Goal: Transaction & Acquisition: Book appointment/travel/reservation

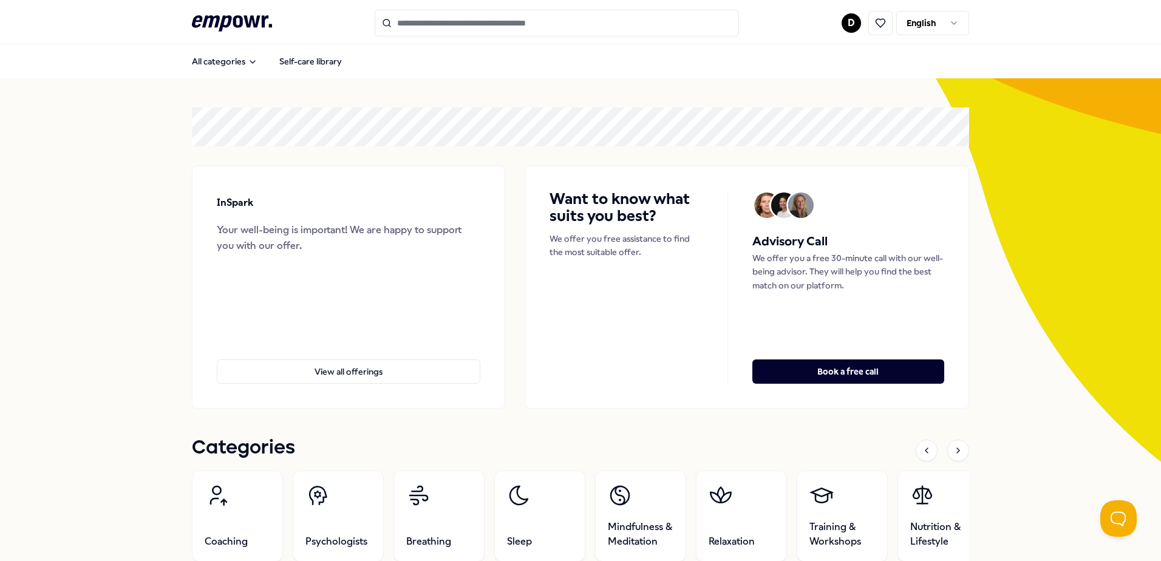
click at [486, 31] on input "Search for products, categories or subcategories" at bounding box center [557, 23] width 364 height 27
click at [487, 21] on input "Search for products, categories or subcategories" at bounding box center [557, 23] width 364 height 27
click at [497, 22] on input "Search for products, categories or subcategories" at bounding box center [557, 23] width 364 height 27
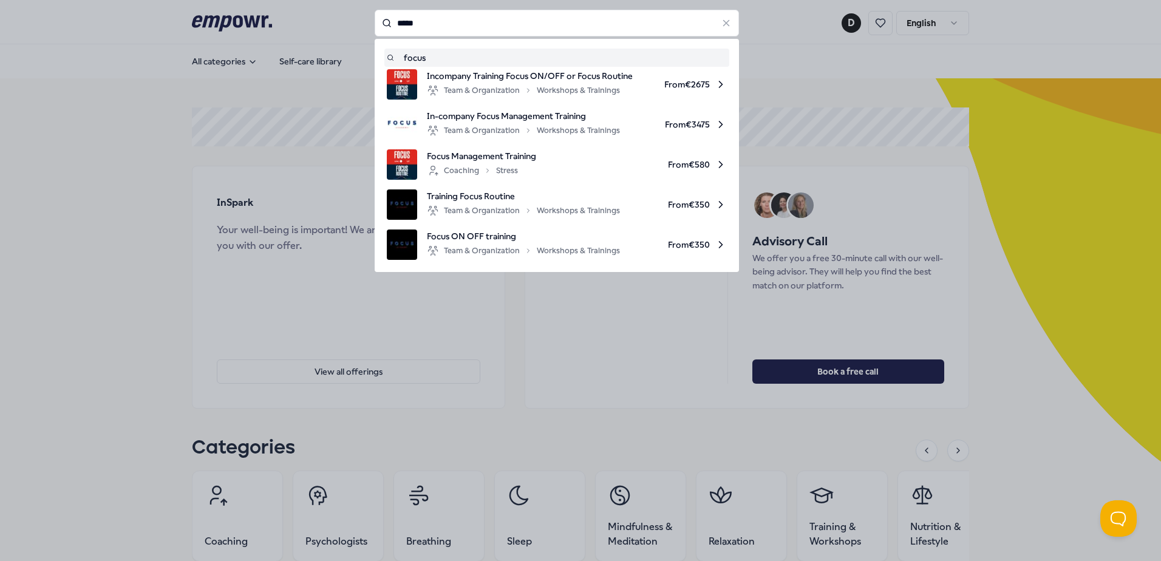
type input "*****"
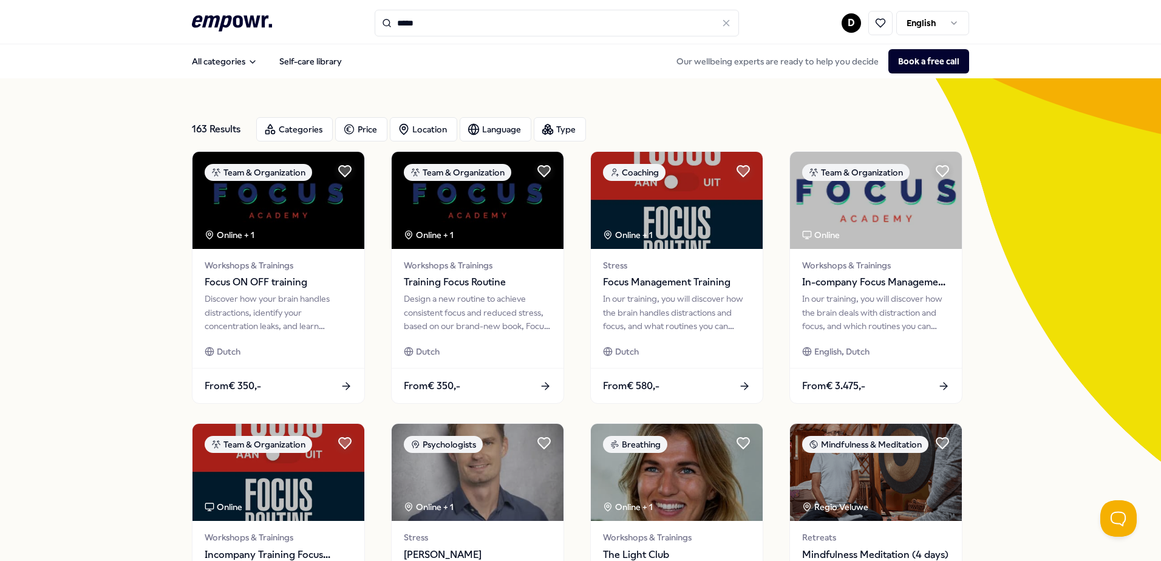
click at [444, 22] on input "*****" at bounding box center [557, 23] width 364 height 27
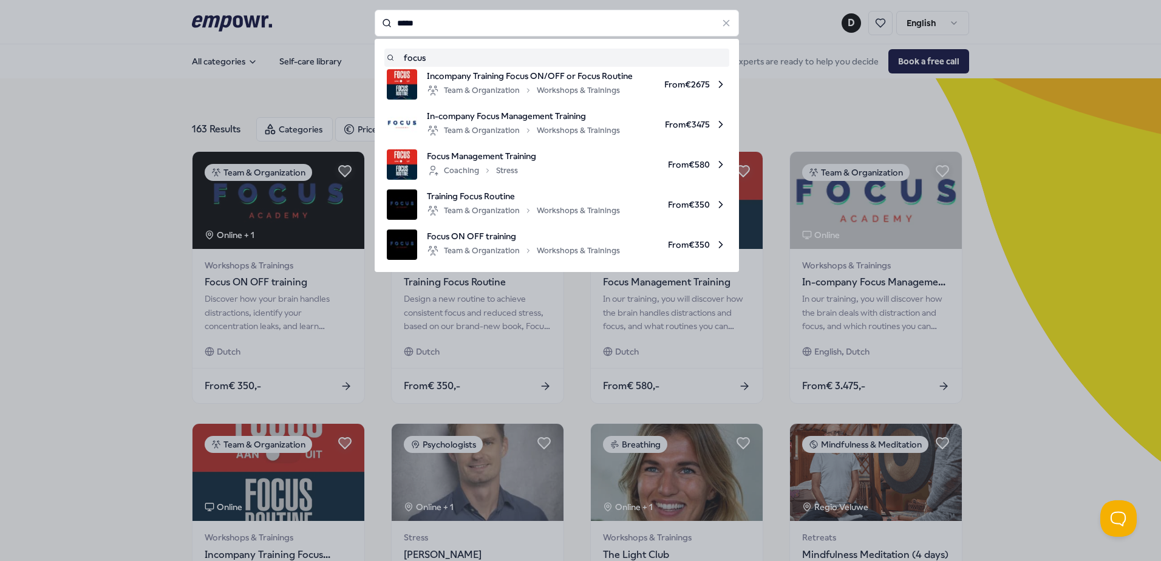
click at [444, 22] on input "*****" at bounding box center [557, 23] width 364 height 27
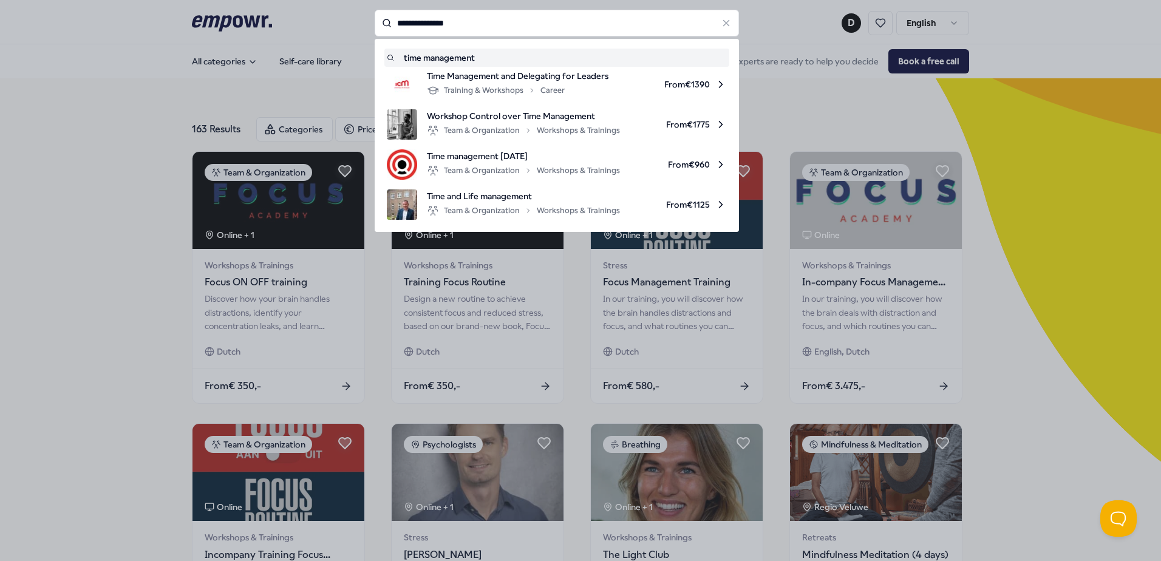
type input "**********"
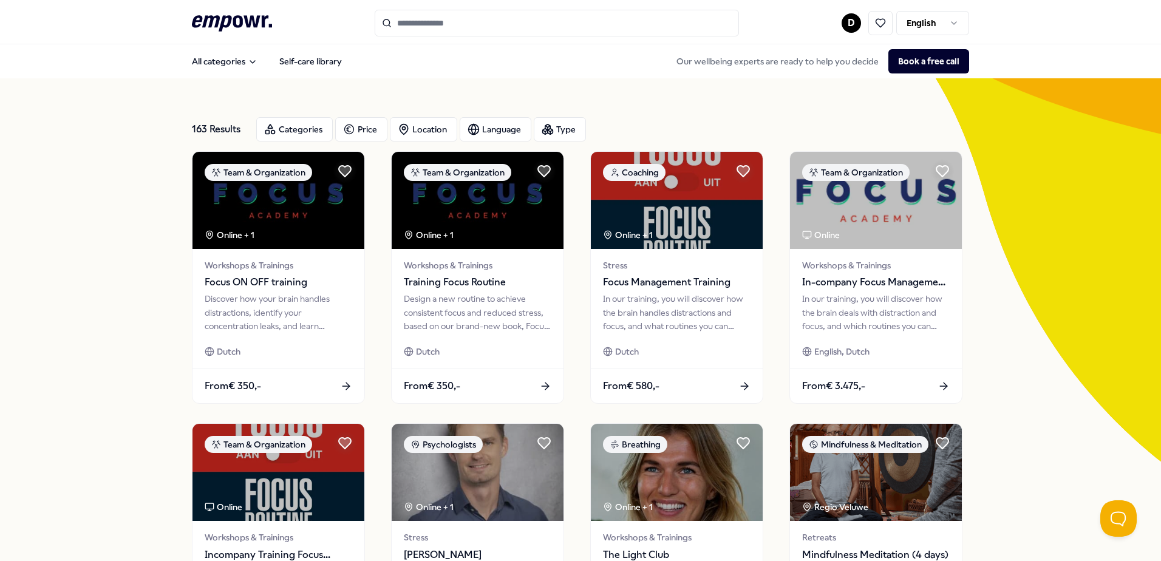
type input "**********"
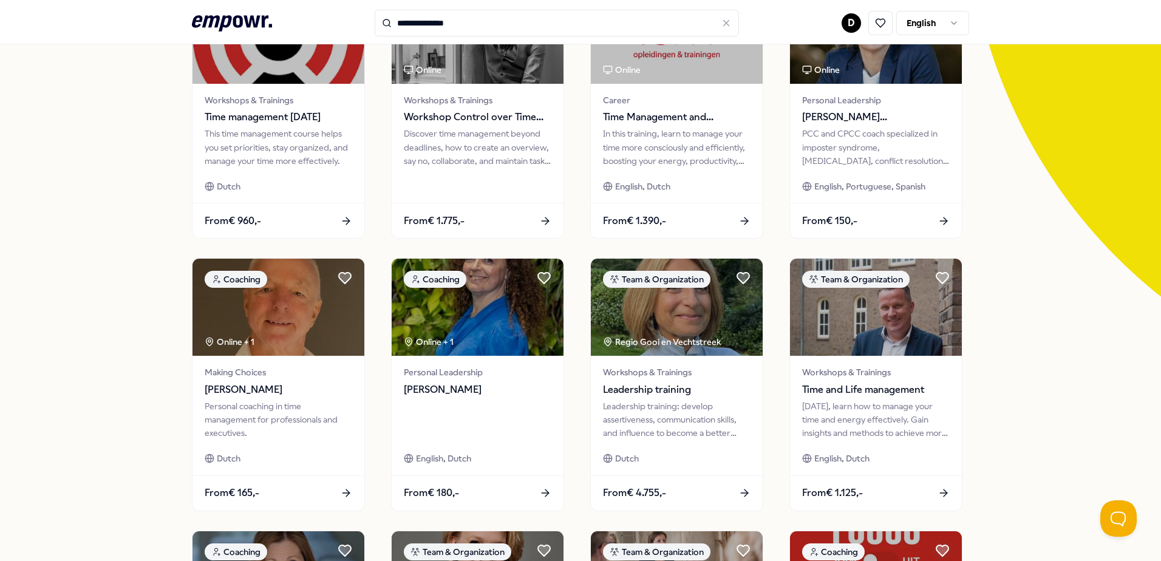
scroll to position [182, 0]
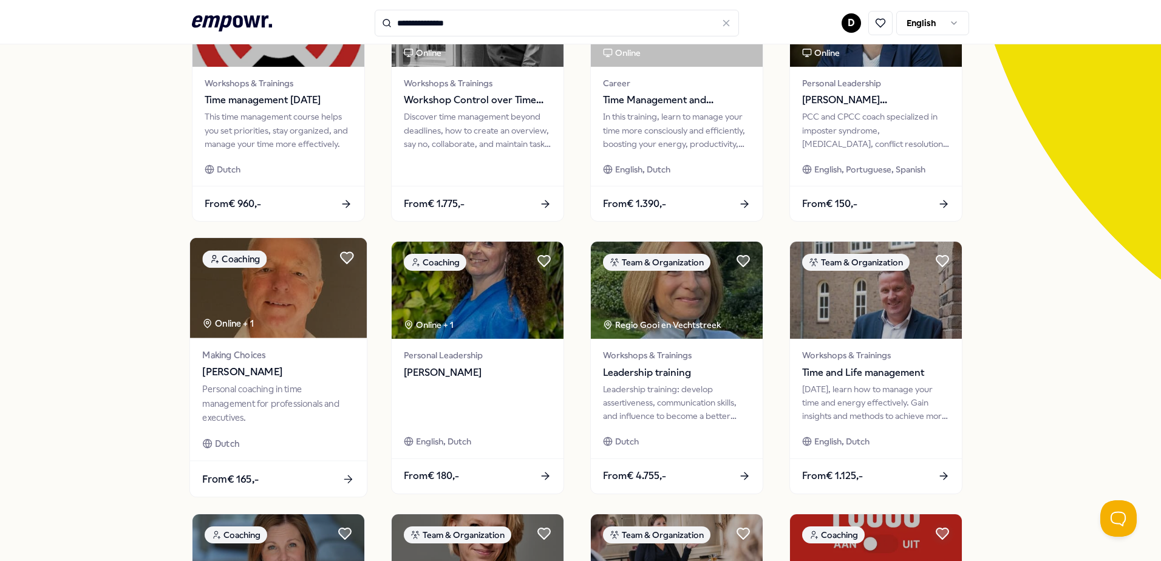
click at [248, 299] on img at bounding box center [278, 288] width 177 height 100
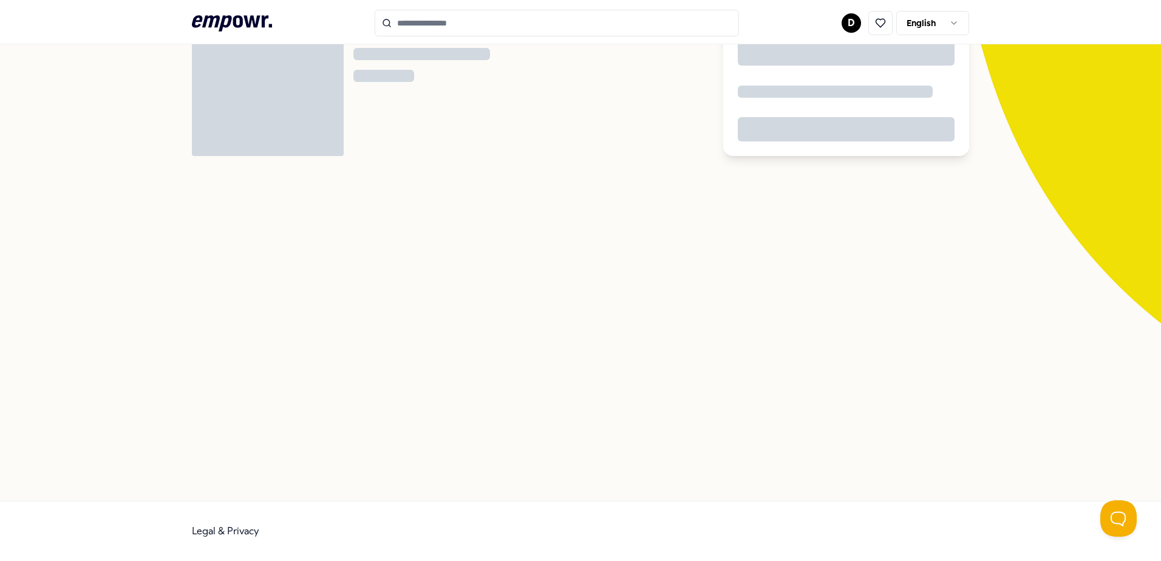
scroll to position [78, 0]
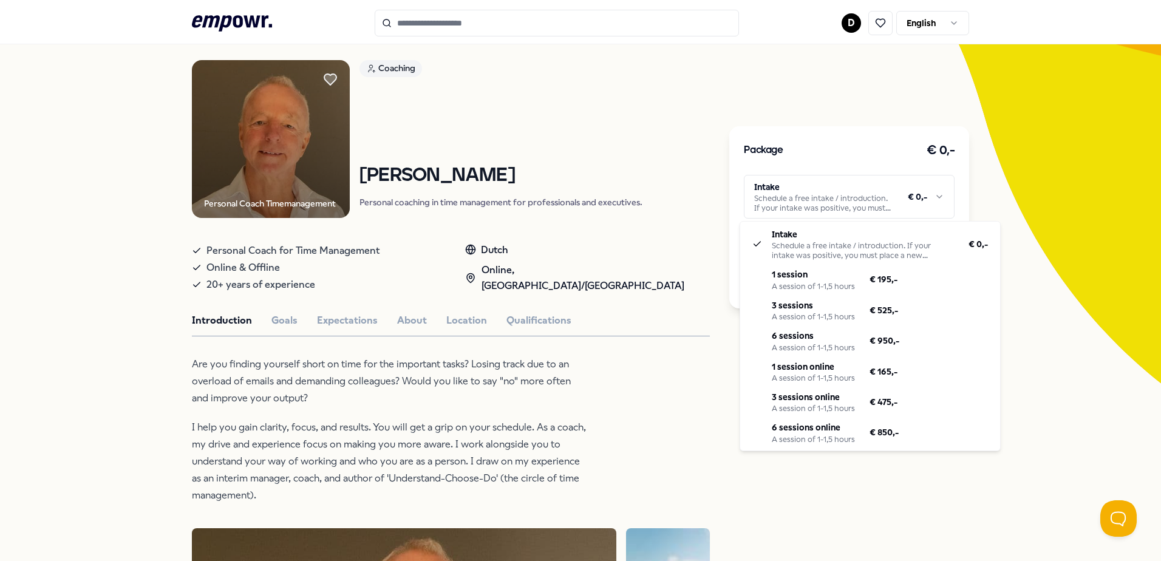
click at [937, 196] on html ".empowr-logo_svg__cls-1{fill:#03032f} D English All categories Self-care librar…" at bounding box center [580, 280] width 1161 height 561
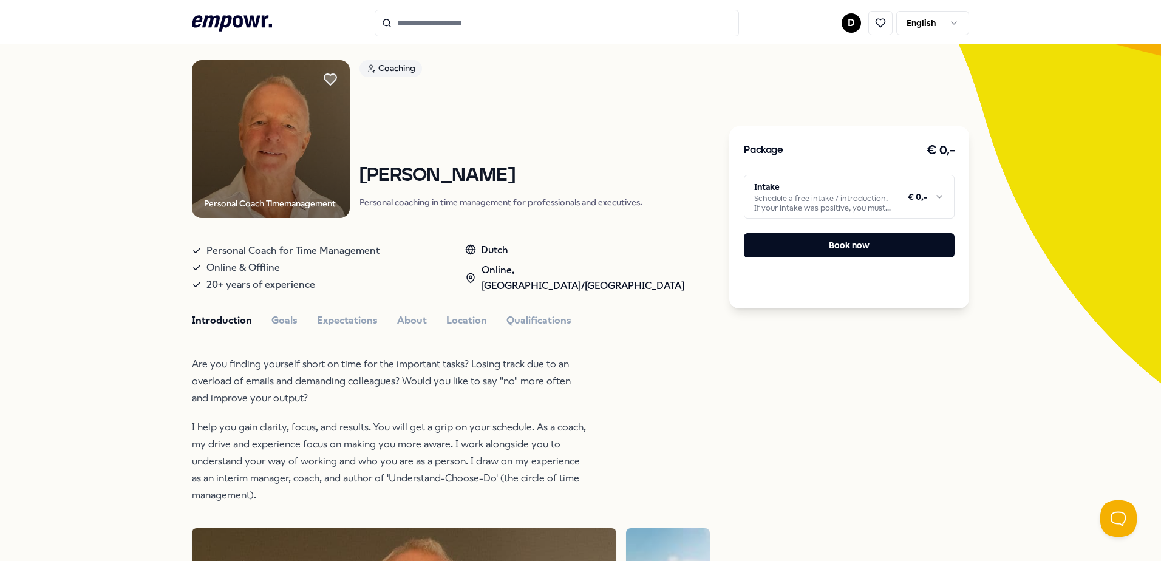
click at [938, 196] on html ".empowr-logo_svg__cls-1{fill:#03032f} D English All categories Self-care librar…" at bounding box center [580, 280] width 1161 height 561
click at [843, 247] on button "Book now" at bounding box center [849, 245] width 211 height 24
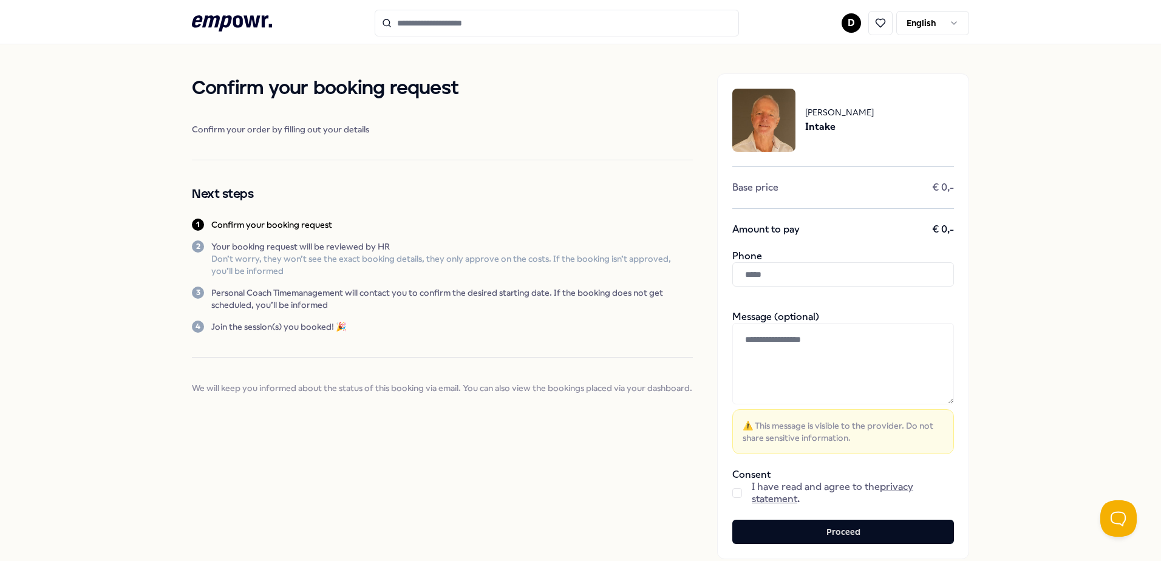
click at [753, 275] on input "text" at bounding box center [843, 274] width 222 height 24
type input "**********"
click at [1024, 279] on div "**********" at bounding box center [580, 316] width 1161 height 544
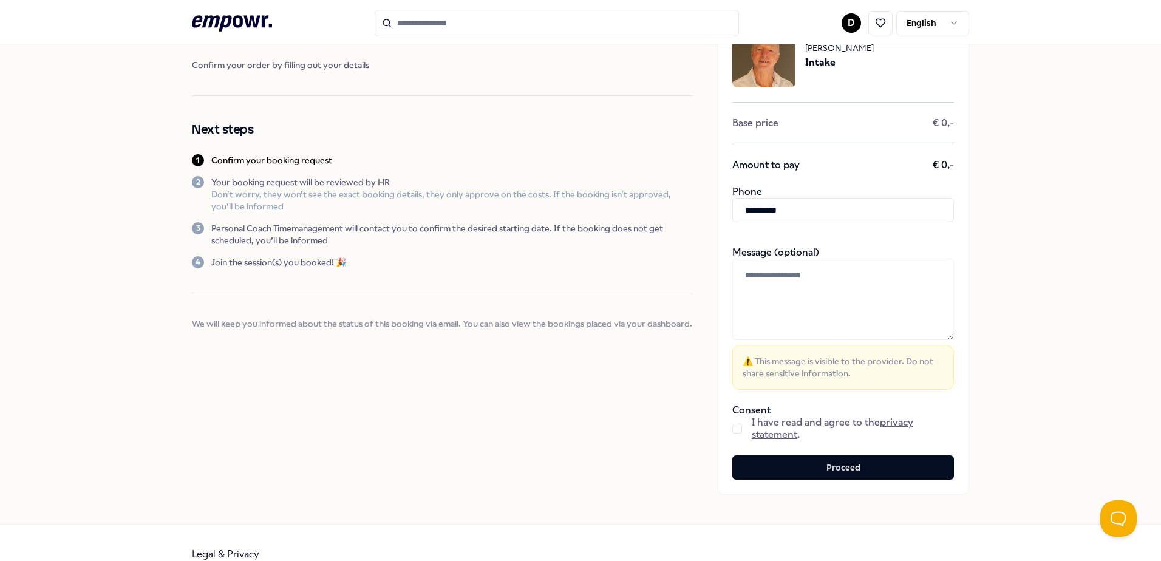
scroll to position [87, 0]
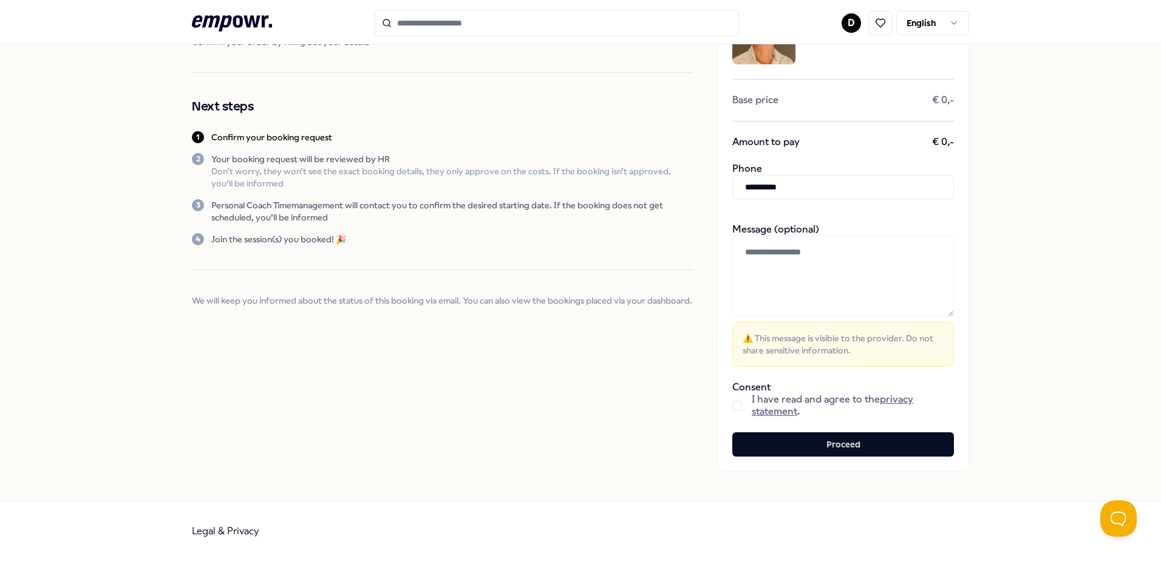
click at [738, 401] on div "I have read and agree to the privacy statement ." at bounding box center [843, 405] width 222 height 24
click at [736, 406] on button "button" at bounding box center [737, 406] width 10 height 10
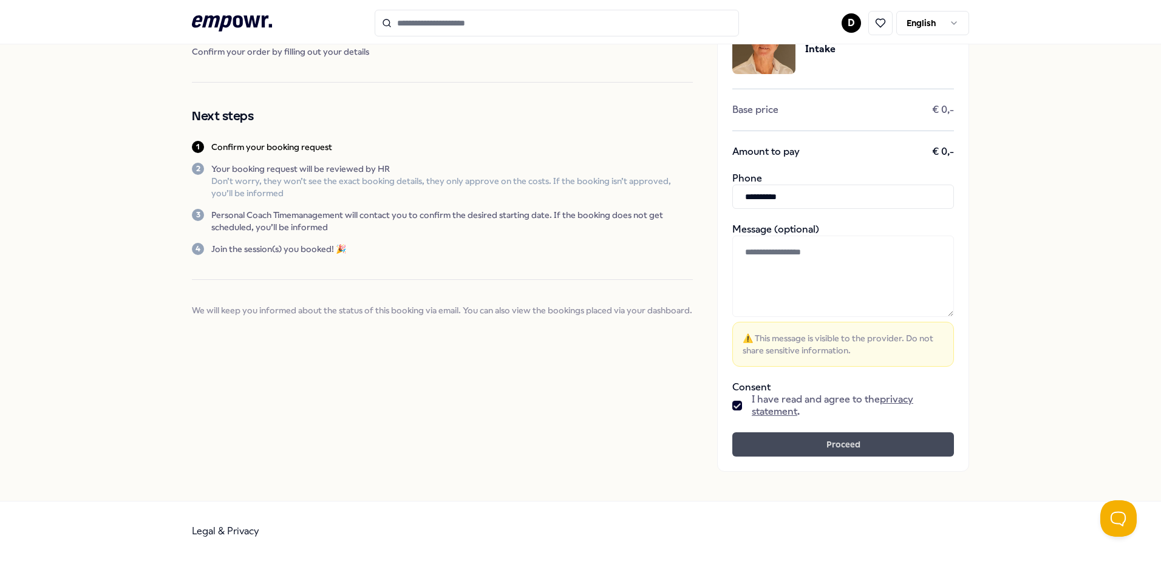
click at [843, 445] on button "Proceed" at bounding box center [843, 444] width 222 height 24
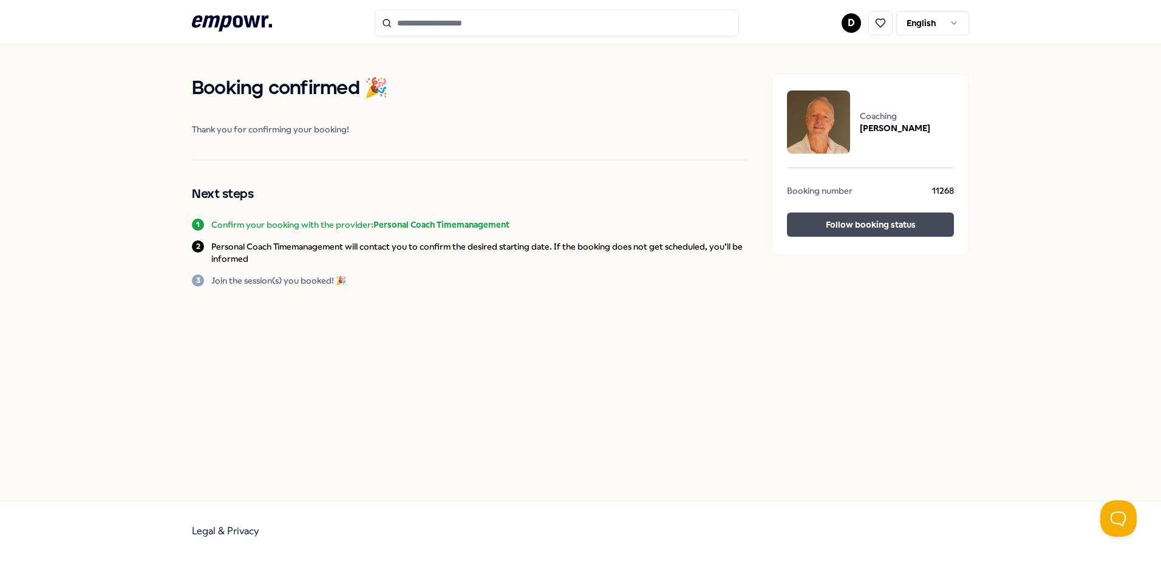
click at [860, 230] on button "Follow booking status" at bounding box center [870, 224] width 167 height 24
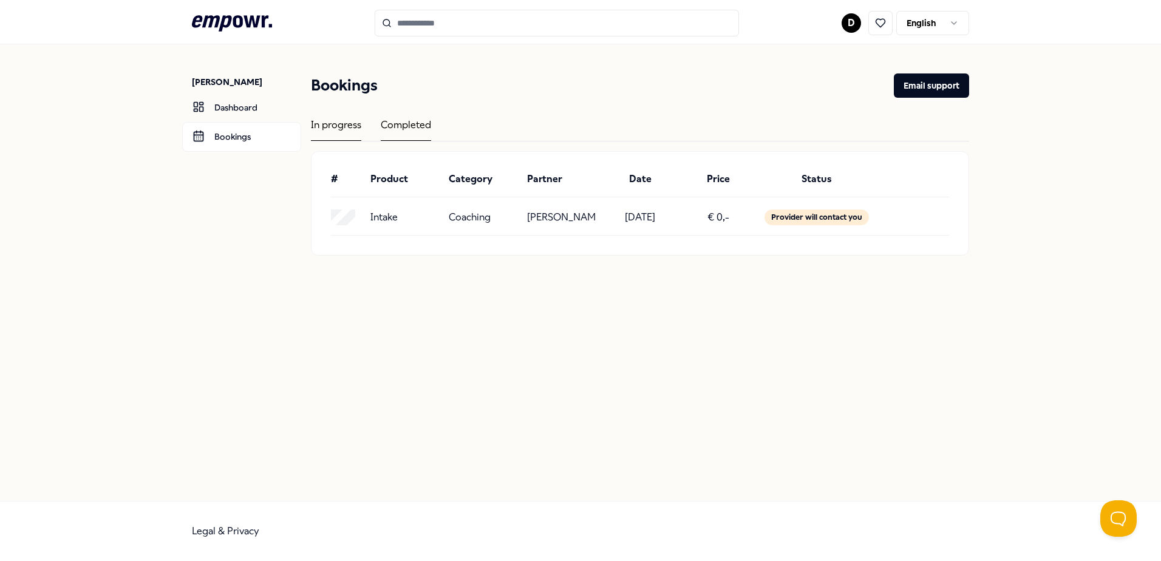
click at [398, 131] on div "Completed" at bounding box center [406, 129] width 50 height 24
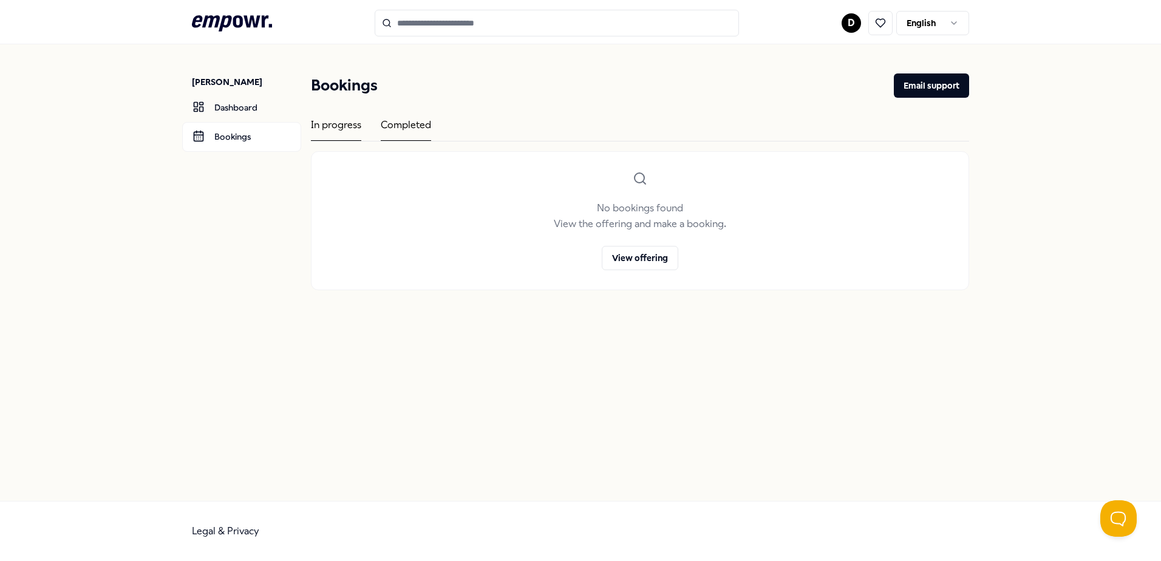
click at [343, 127] on div "In progress" at bounding box center [336, 129] width 50 height 24
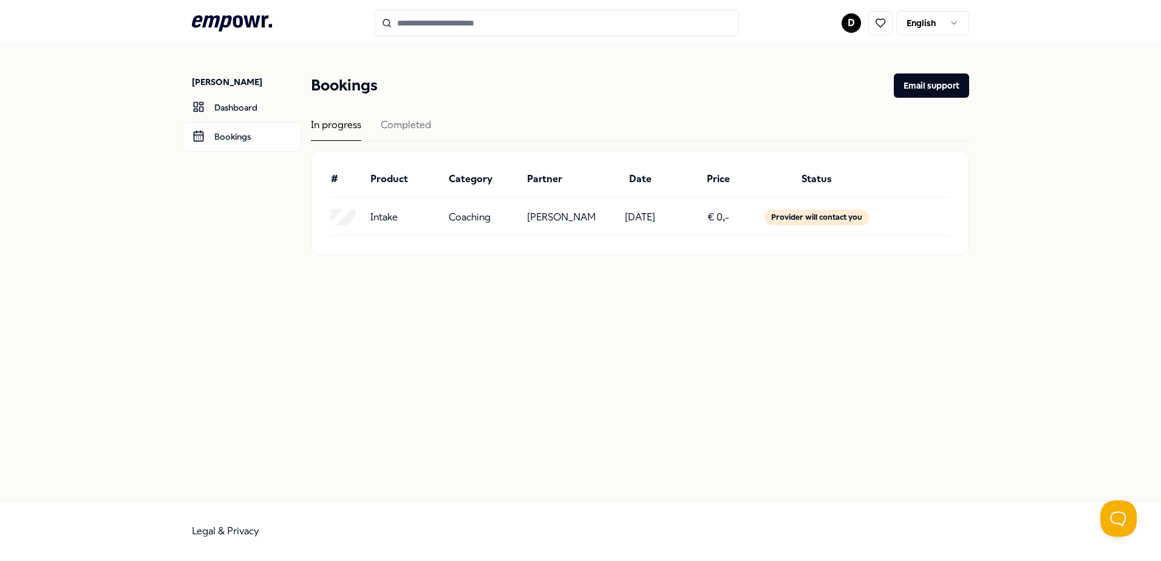
click at [239, 19] on icon ".empowr-logo_svg__cls-1{fill:#03032f}" at bounding box center [232, 23] width 80 height 22
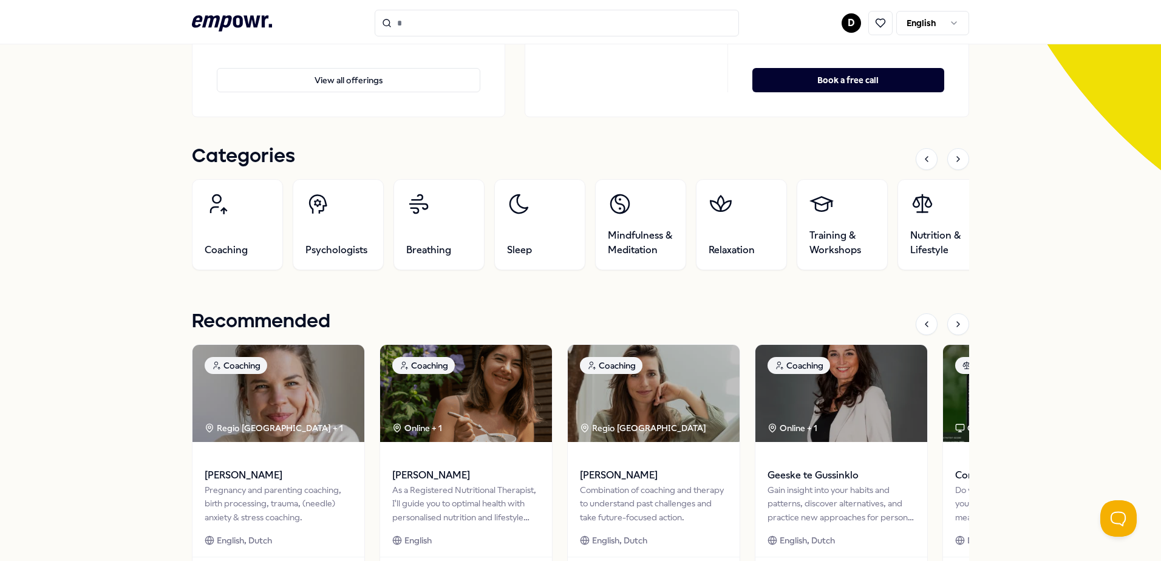
scroll to position [486, 0]
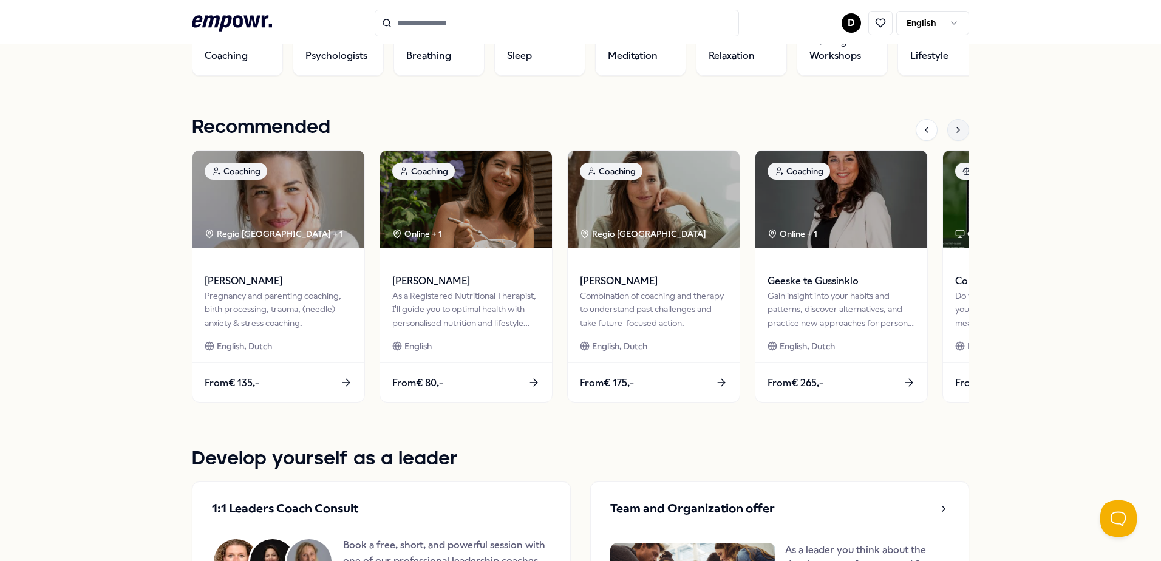
click at [960, 133] on div at bounding box center [958, 130] width 22 height 22
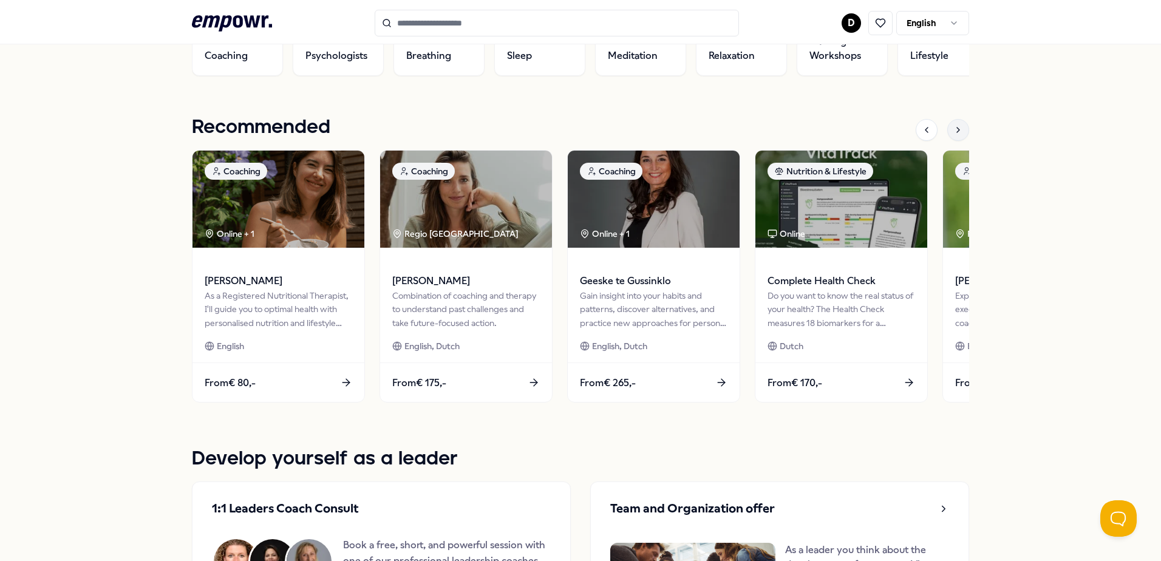
click at [960, 133] on div at bounding box center [958, 130] width 22 height 22
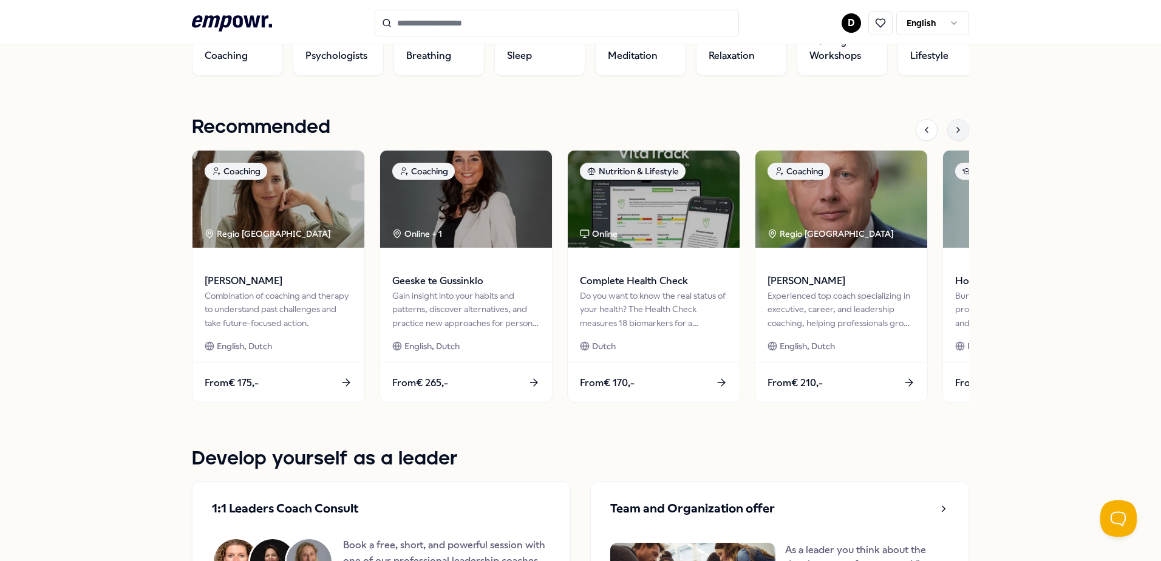
click at [960, 133] on div at bounding box center [958, 130] width 22 height 22
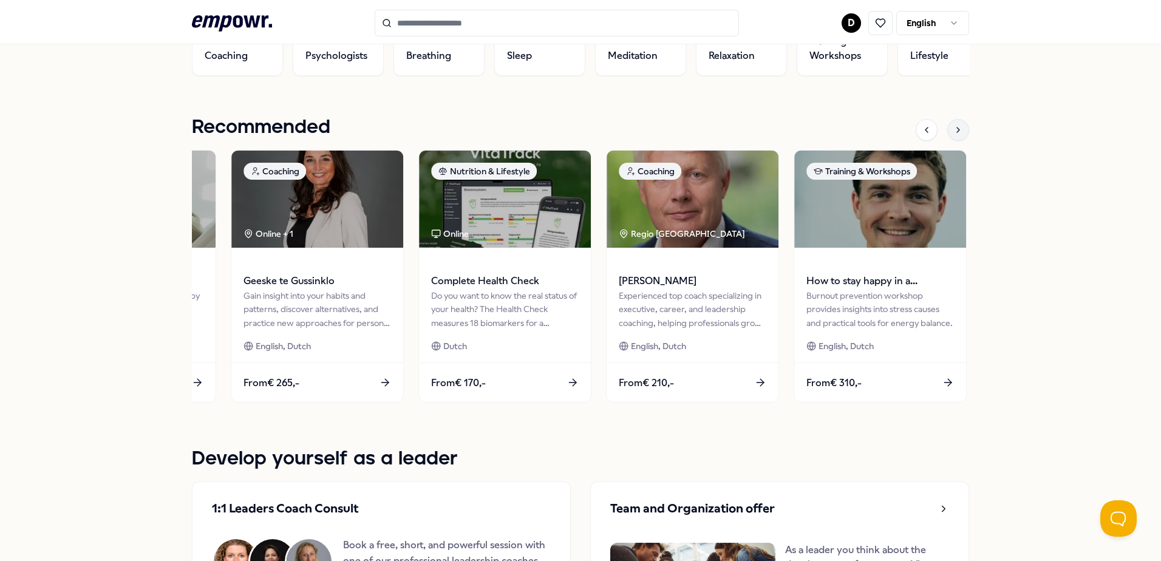
click at [960, 133] on div at bounding box center [958, 130] width 22 height 22
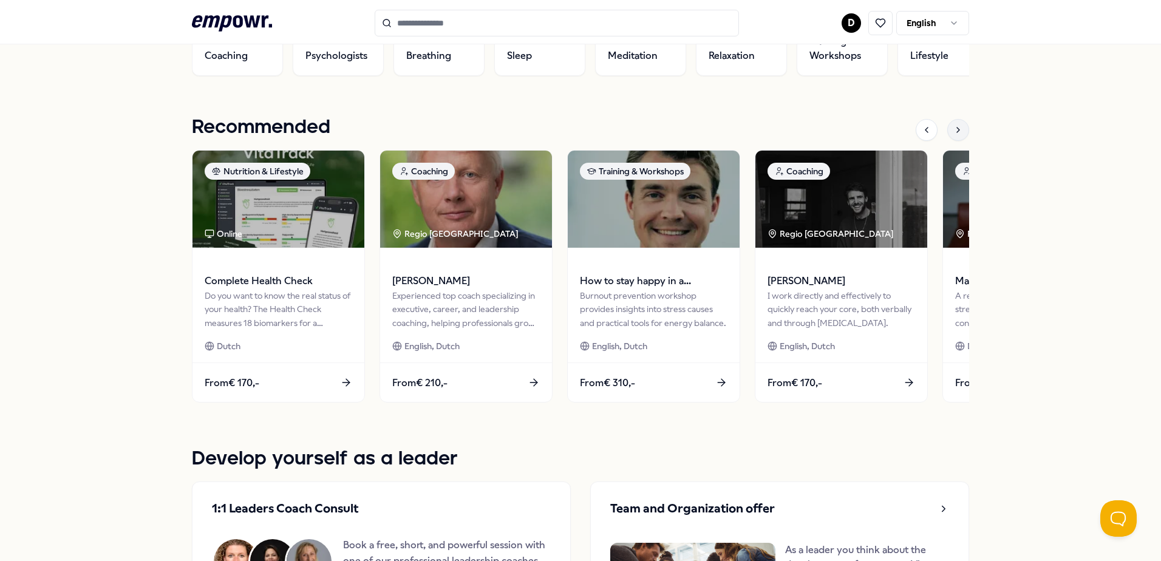
click at [960, 133] on div at bounding box center [958, 130] width 22 height 22
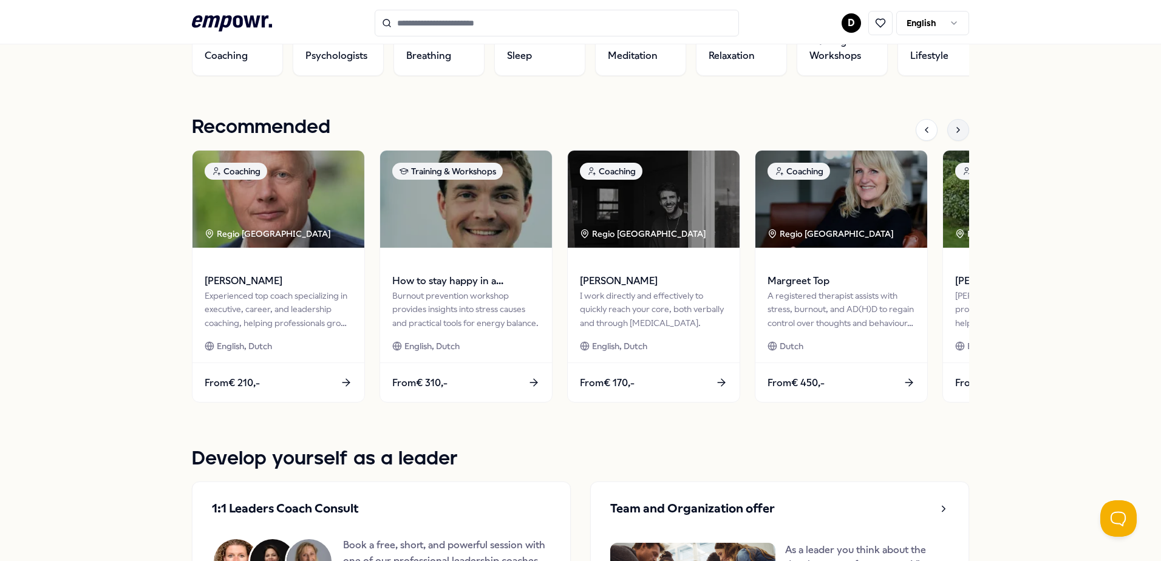
click at [960, 133] on div at bounding box center [958, 130] width 22 height 22
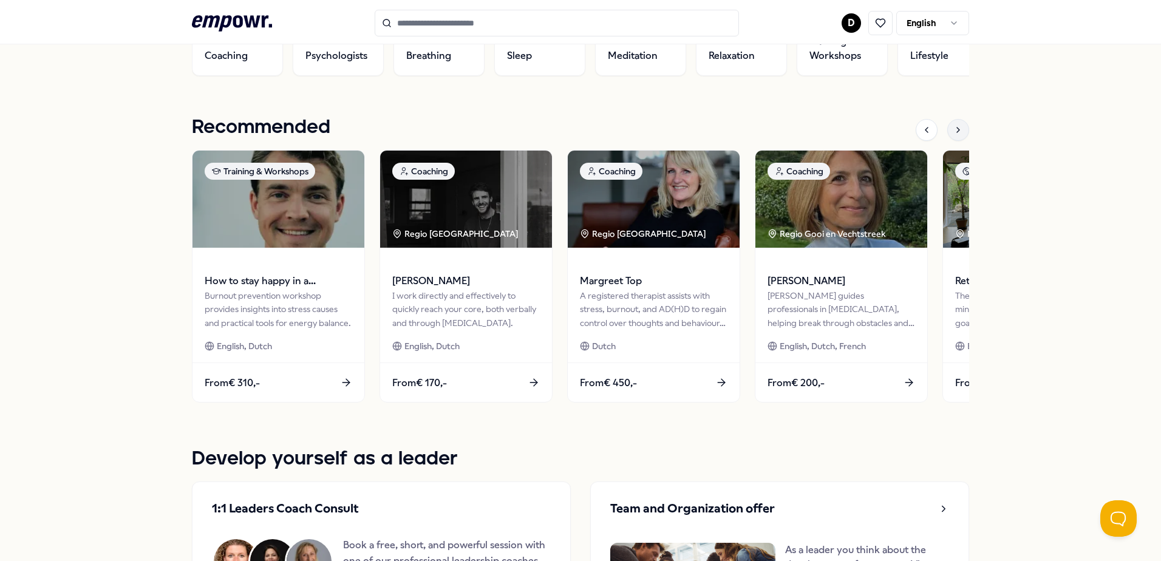
click at [960, 133] on div at bounding box center [958, 130] width 22 height 22
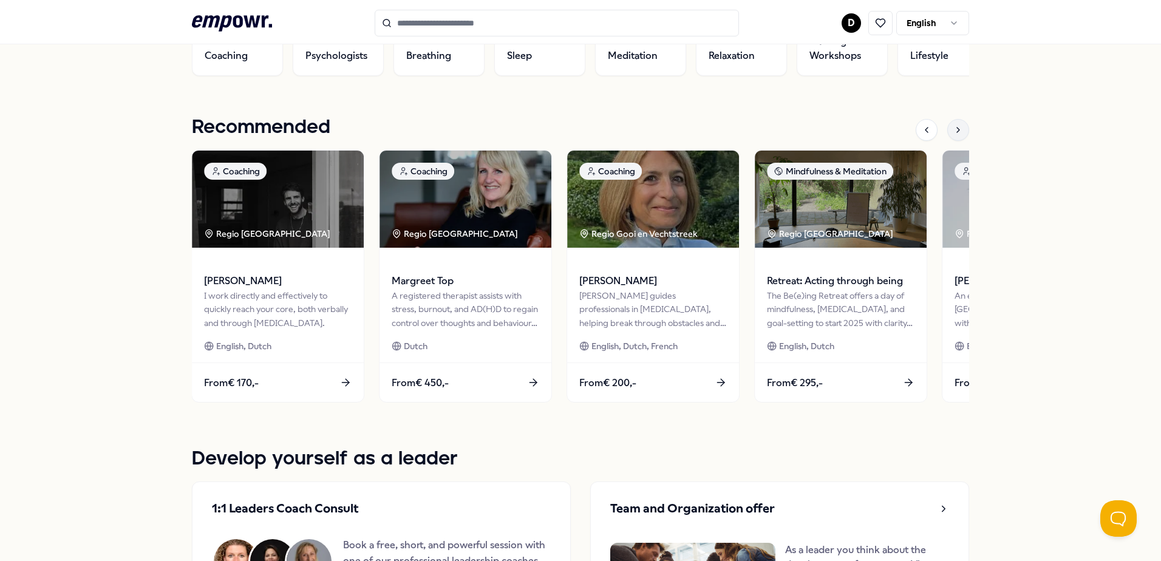
click at [960, 133] on div at bounding box center [958, 130] width 22 height 22
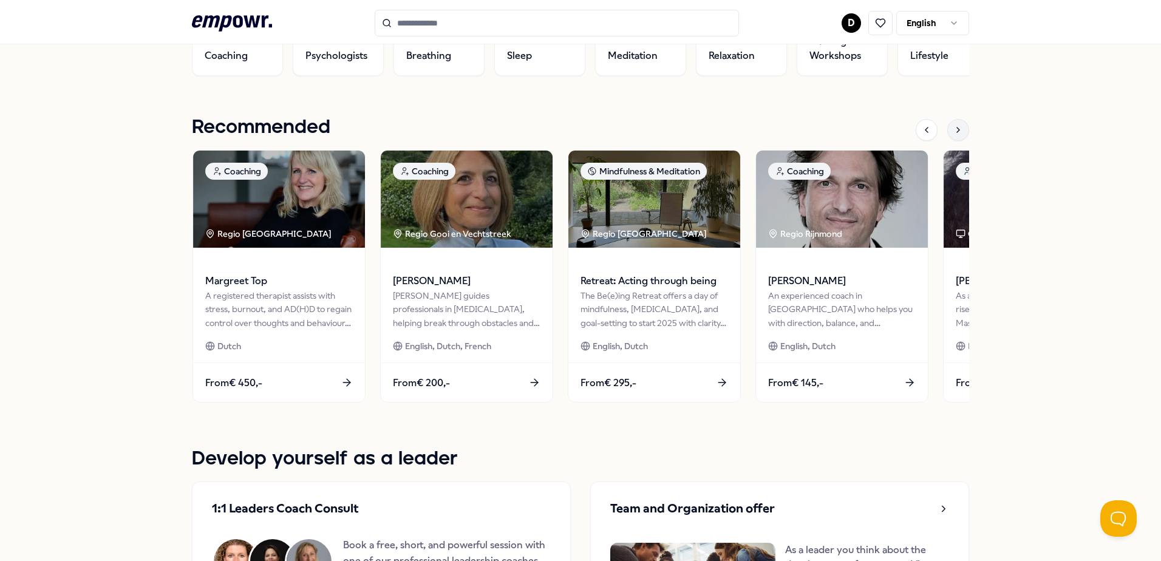
click at [960, 133] on div at bounding box center [958, 130] width 22 height 22
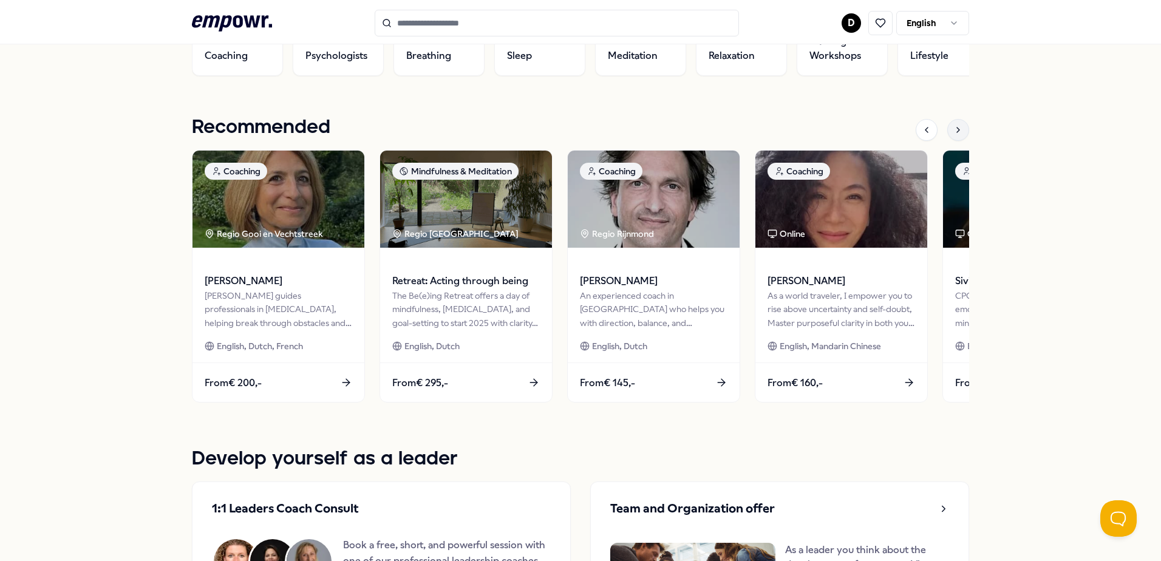
click at [960, 133] on div at bounding box center [958, 130] width 22 height 22
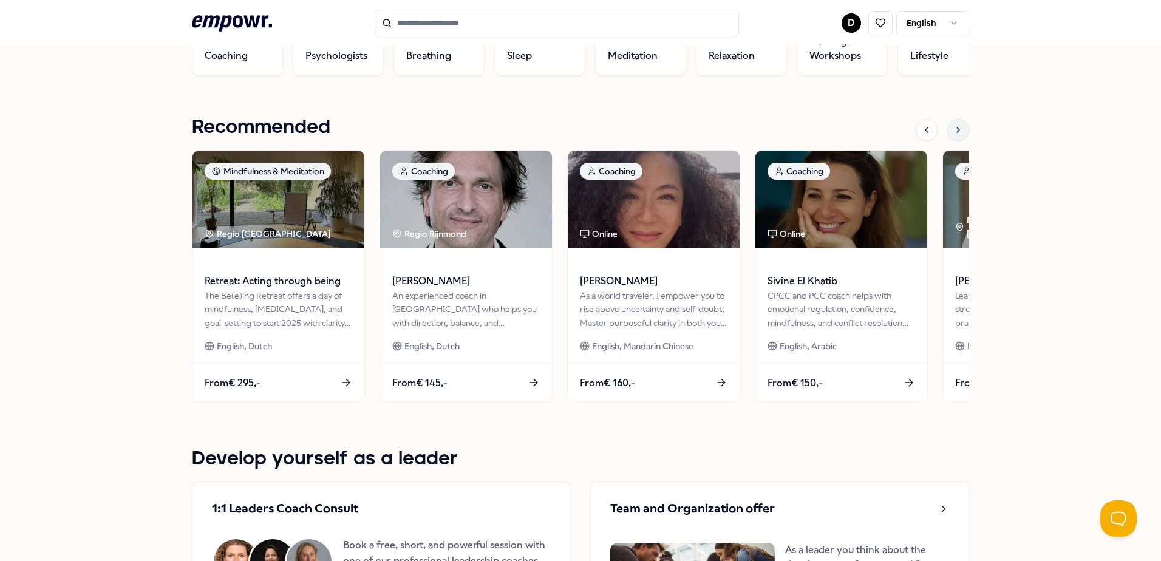
click at [960, 133] on div at bounding box center [958, 130] width 22 height 22
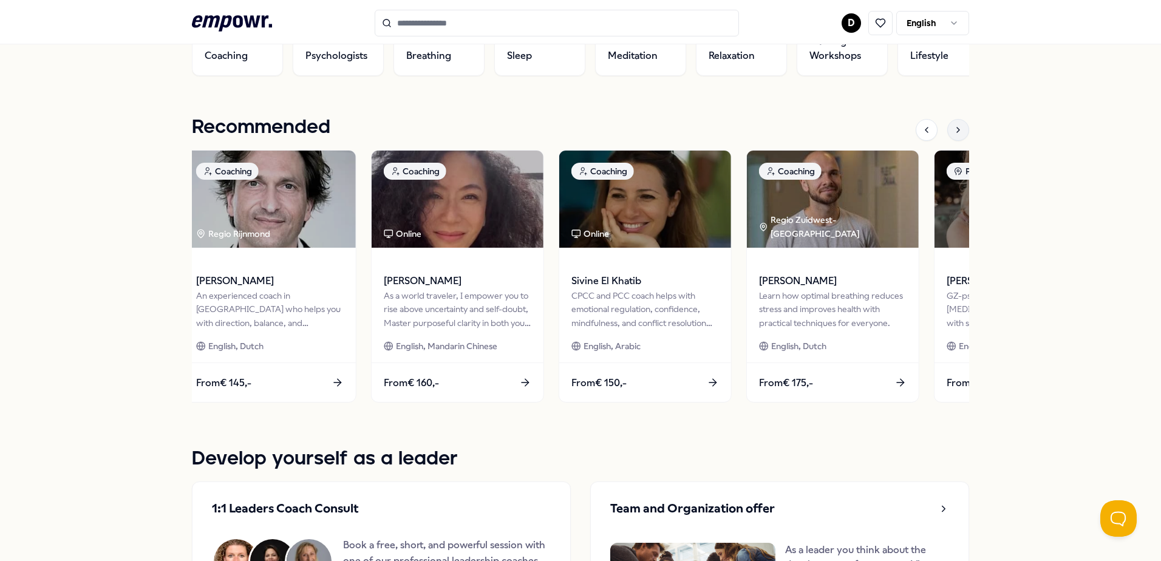
click at [960, 133] on div at bounding box center [958, 130] width 22 height 22
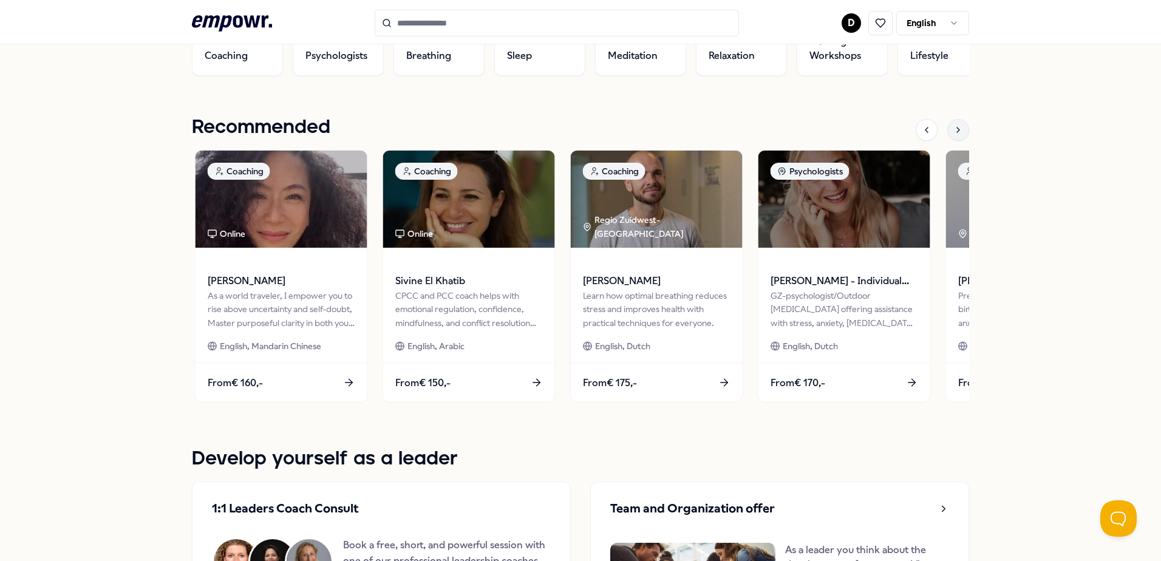
click at [960, 133] on div at bounding box center [958, 130] width 22 height 22
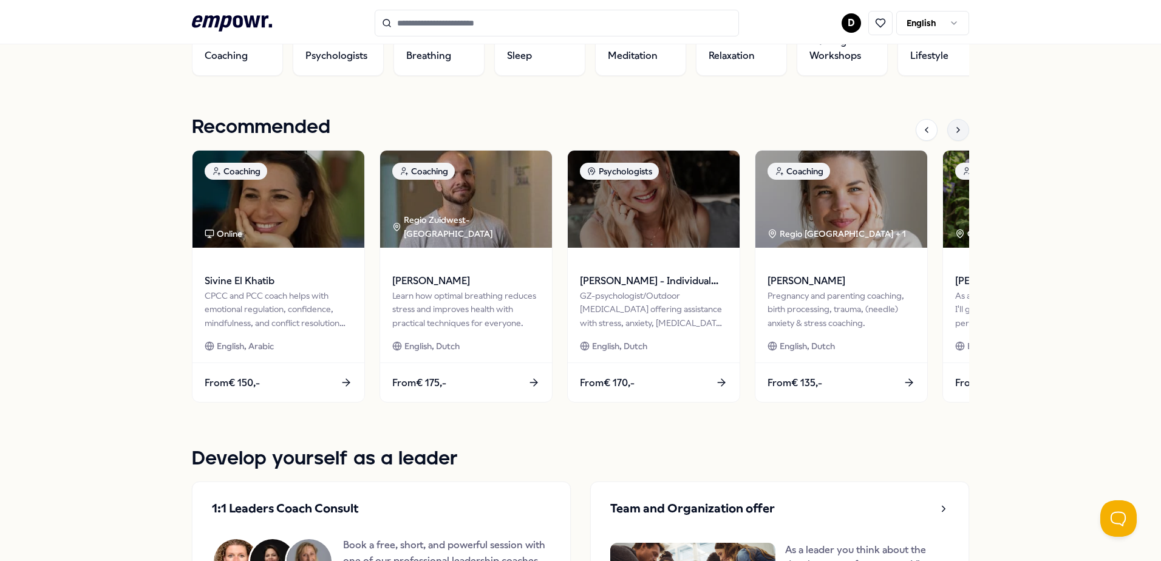
click at [960, 133] on div at bounding box center [958, 130] width 22 height 22
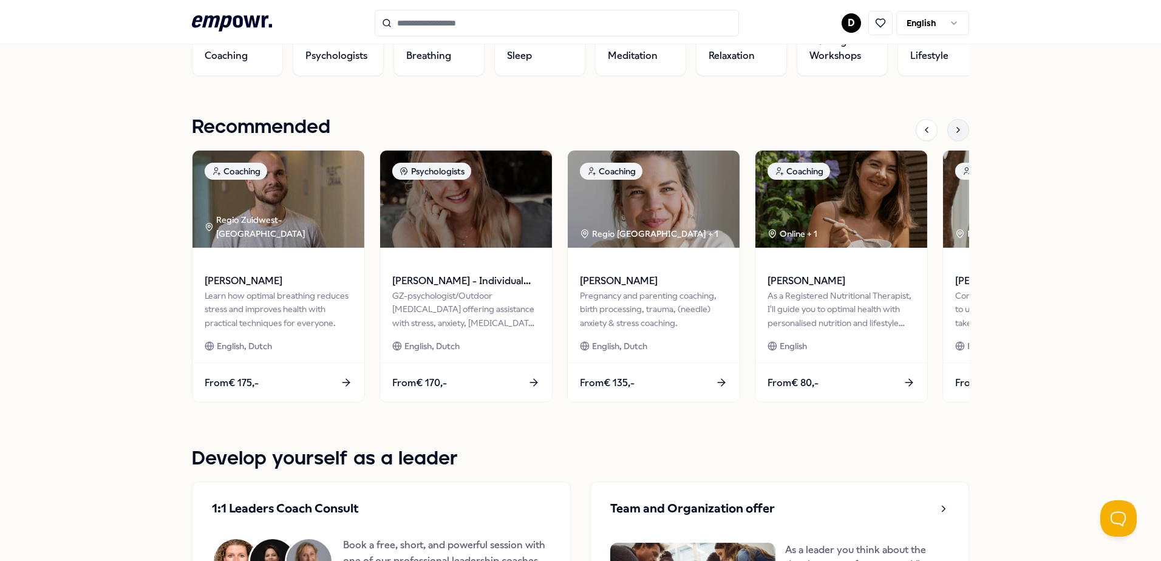
click at [960, 133] on div at bounding box center [958, 130] width 22 height 22
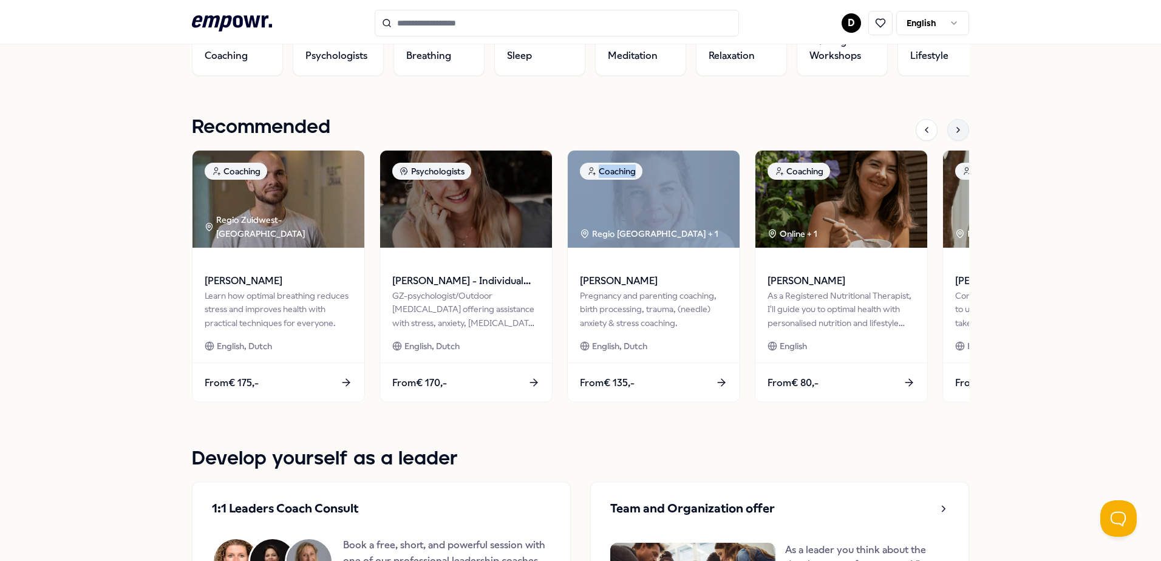
click at [960, 133] on div at bounding box center [958, 130] width 22 height 22
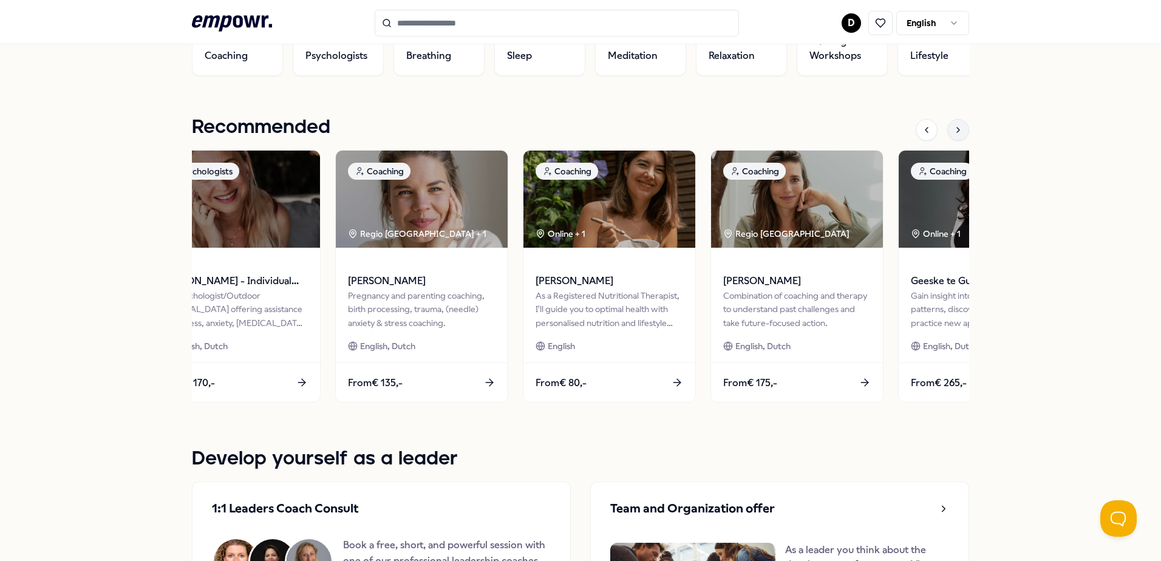
click at [960, 133] on div at bounding box center [958, 130] width 22 height 22
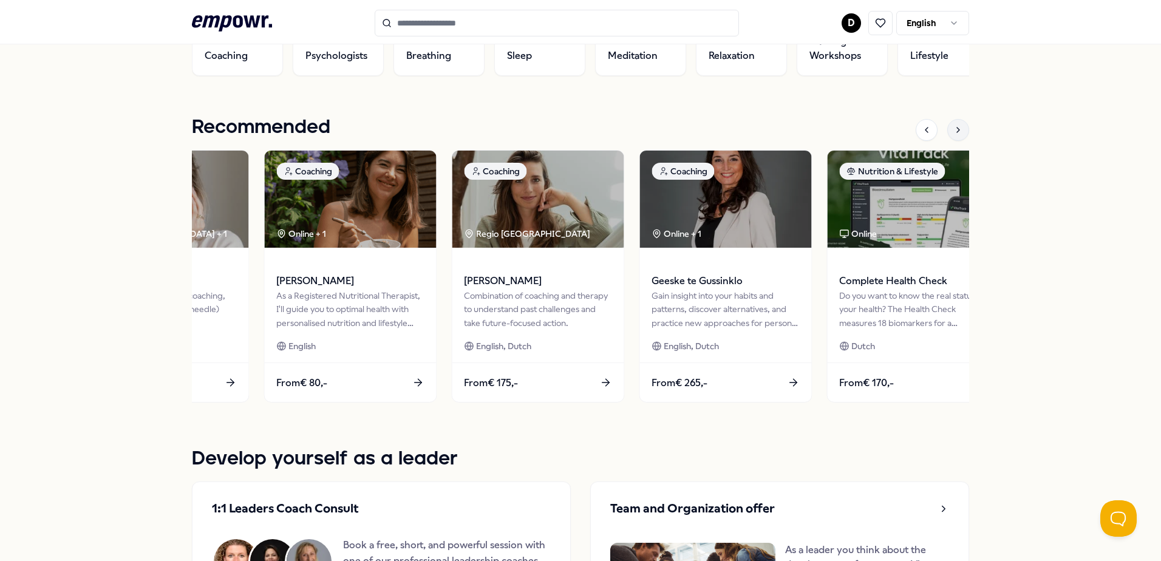
click at [960, 133] on div at bounding box center [958, 130] width 22 height 22
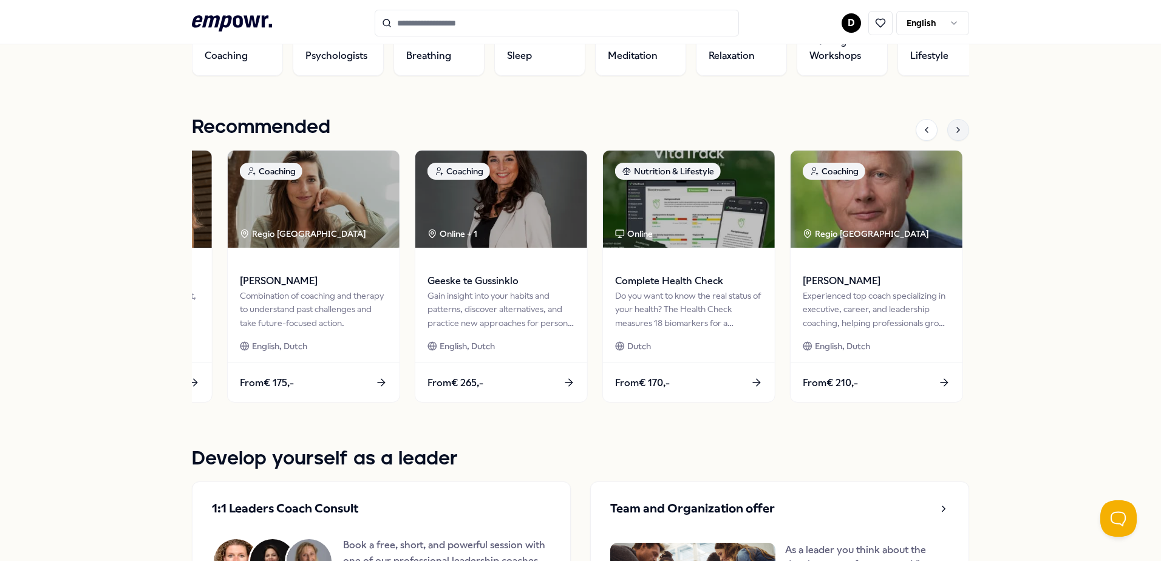
click at [960, 133] on div at bounding box center [958, 130] width 22 height 22
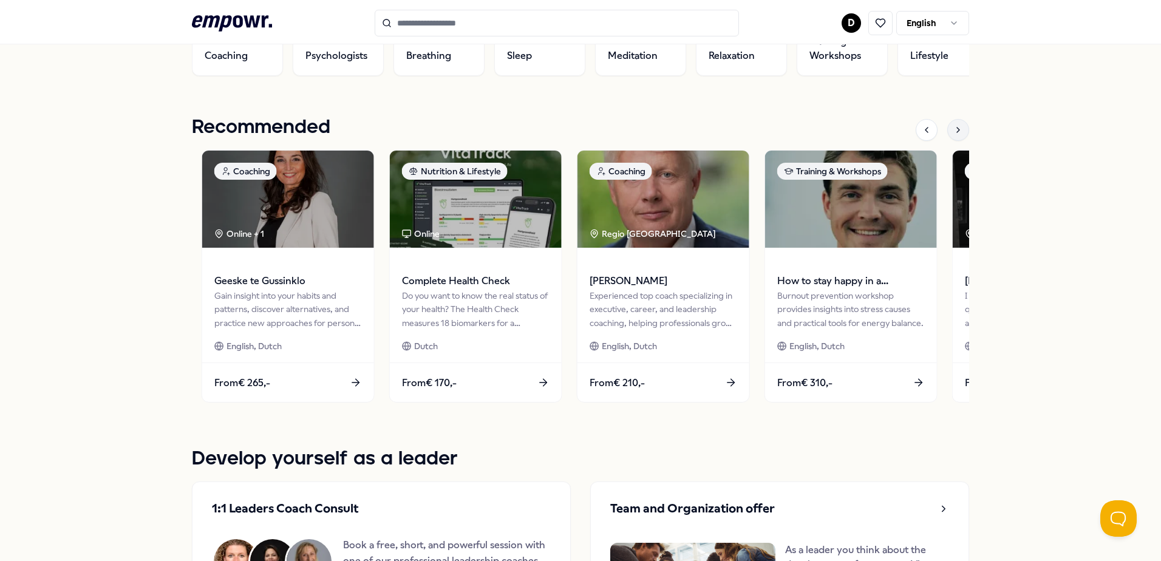
click at [960, 133] on div at bounding box center [958, 130] width 22 height 22
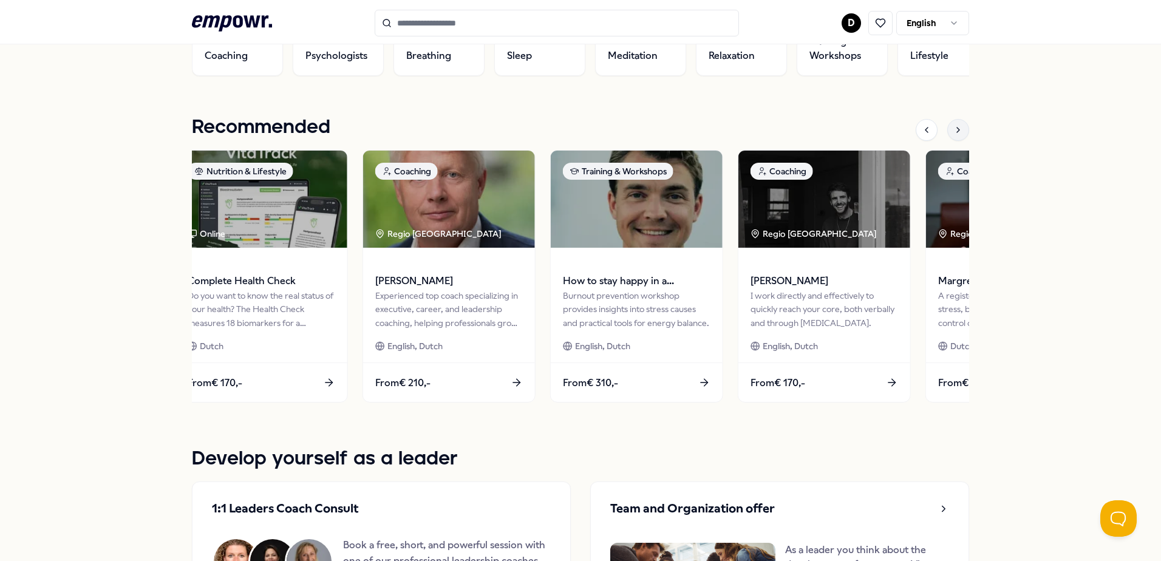
click at [960, 133] on div at bounding box center [958, 130] width 22 height 22
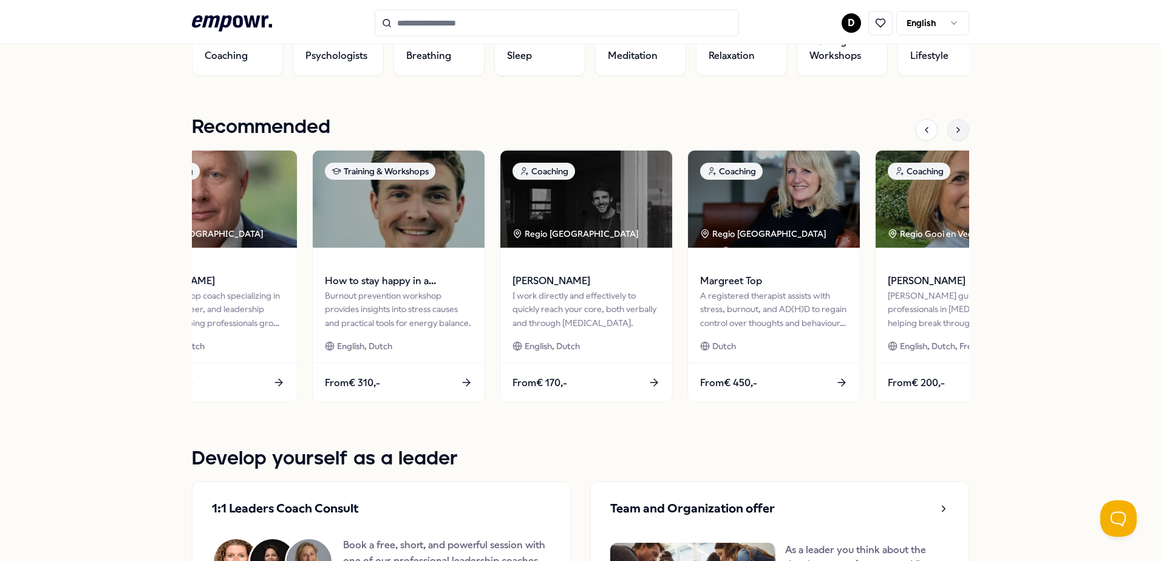
click at [960, 133] on div at bounding box center [958, 130] width 22 height 22
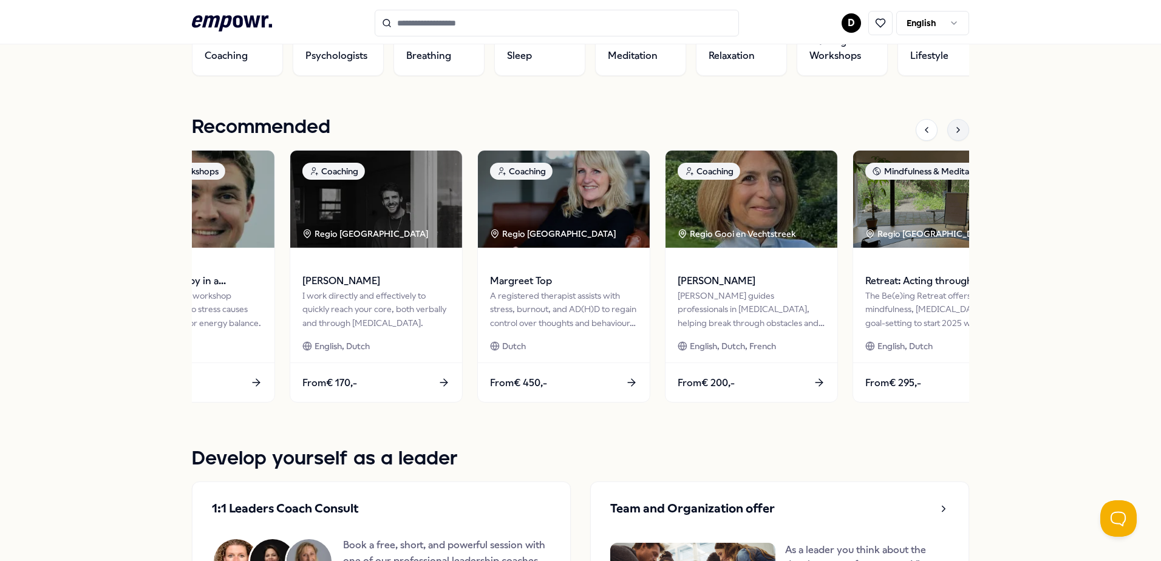
click at [960, 133] on div at bounding box center [958, 130] width 22 height 22
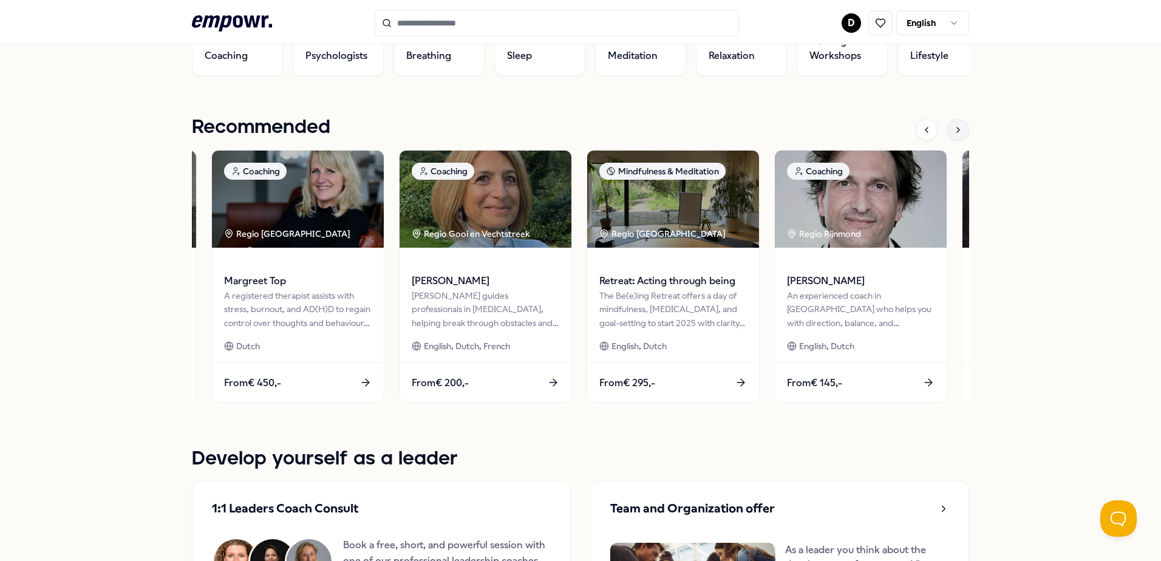
click at [960, 133] on div at bounding box center [958, 130] width 22 height 22
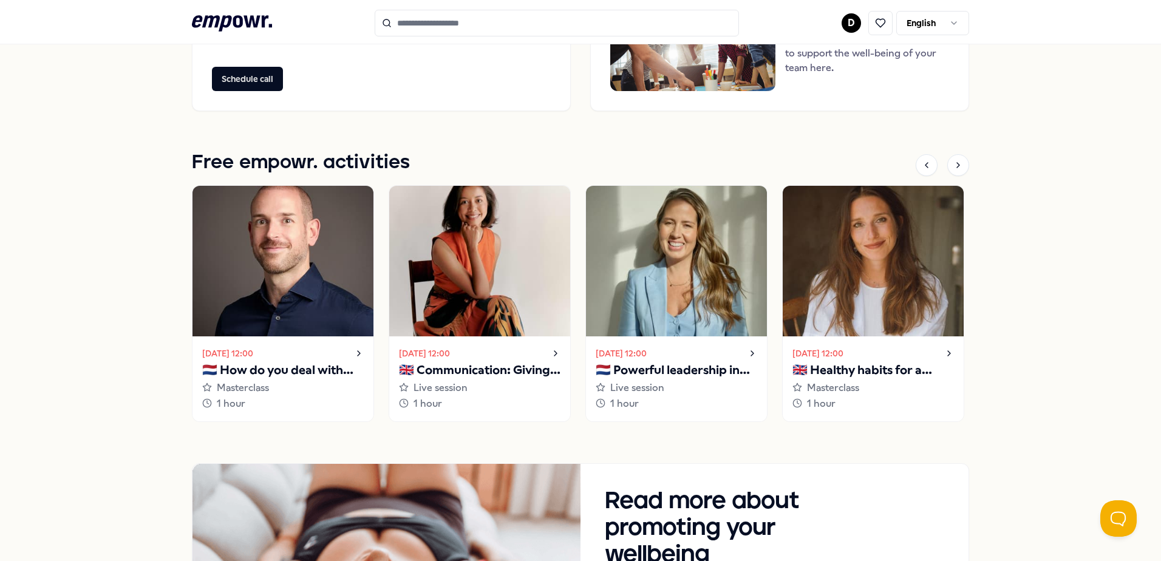
scroll to position [1032, 0]
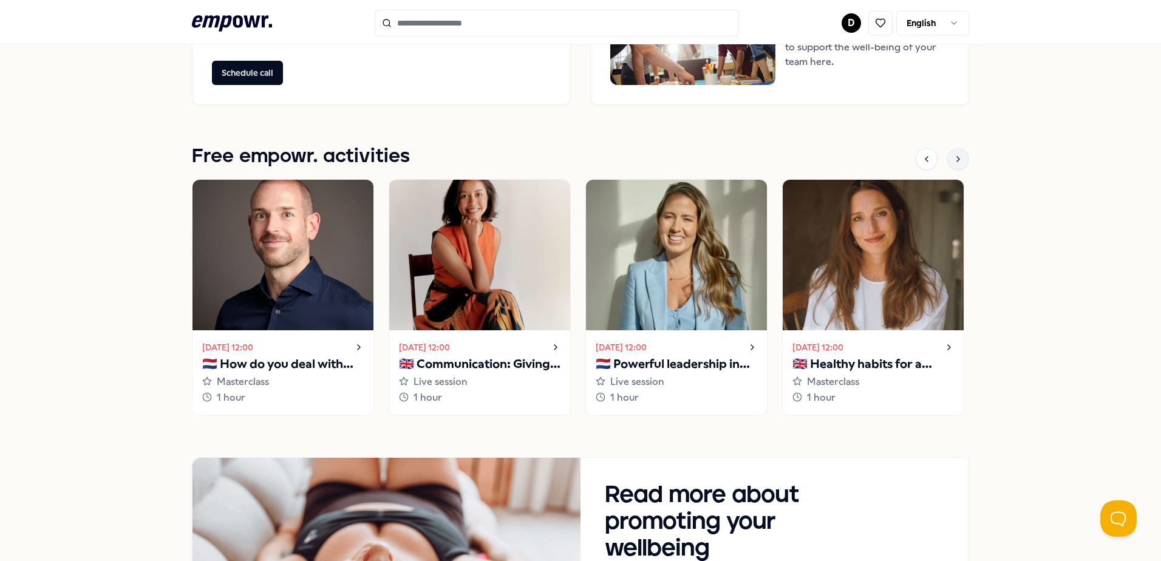
click at [956, 160] on icon at bounding box center [958, 159] width 10 height 10
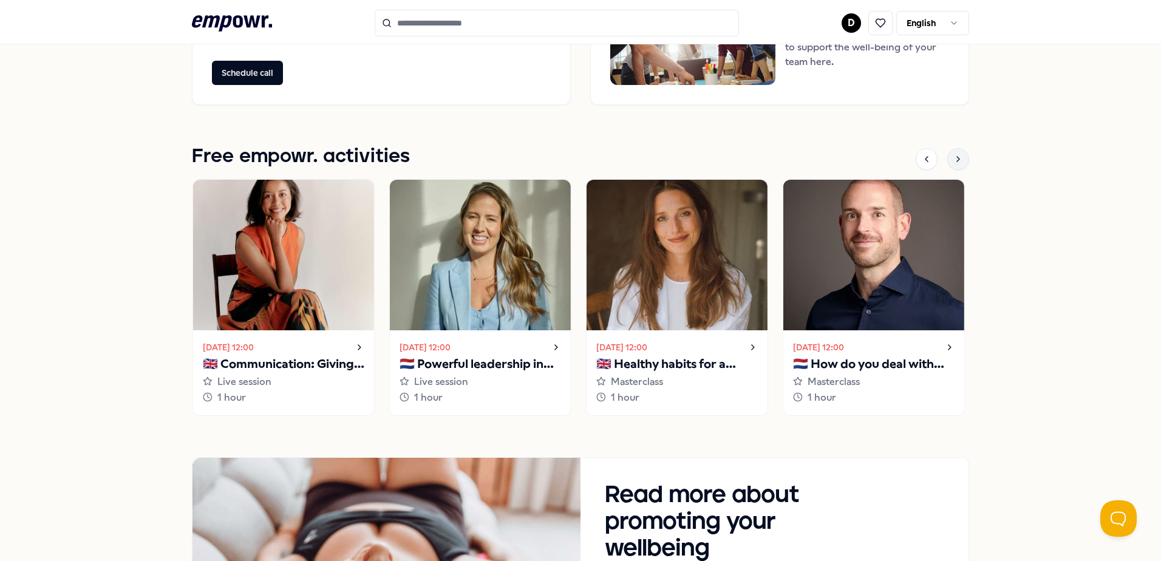
click at [956, 160] on icon at bounding box center [958, 159] width 10 height 10
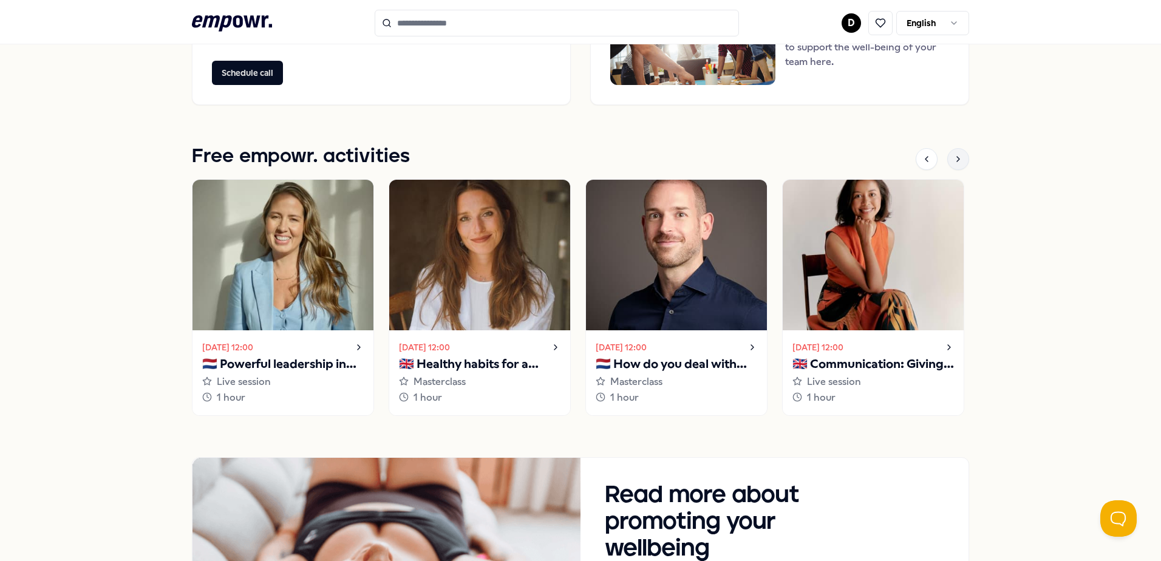
click at [956, 160] on icon at bounding box center [958, 159] width 10 height 10
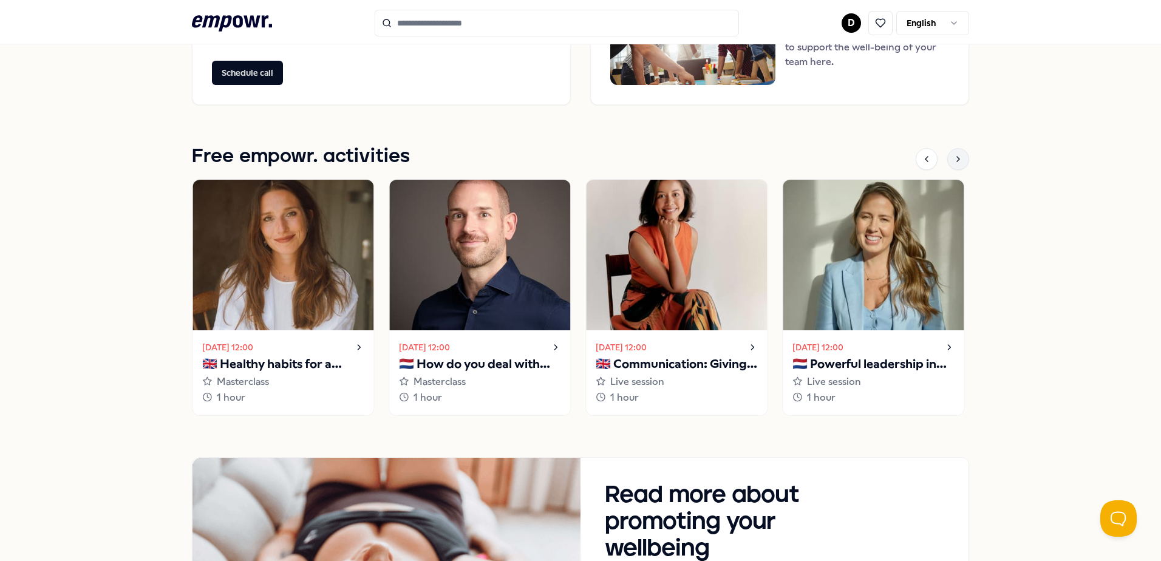
click at [956, 160] on icon at bounding box center [958, 159] width 10 height 10
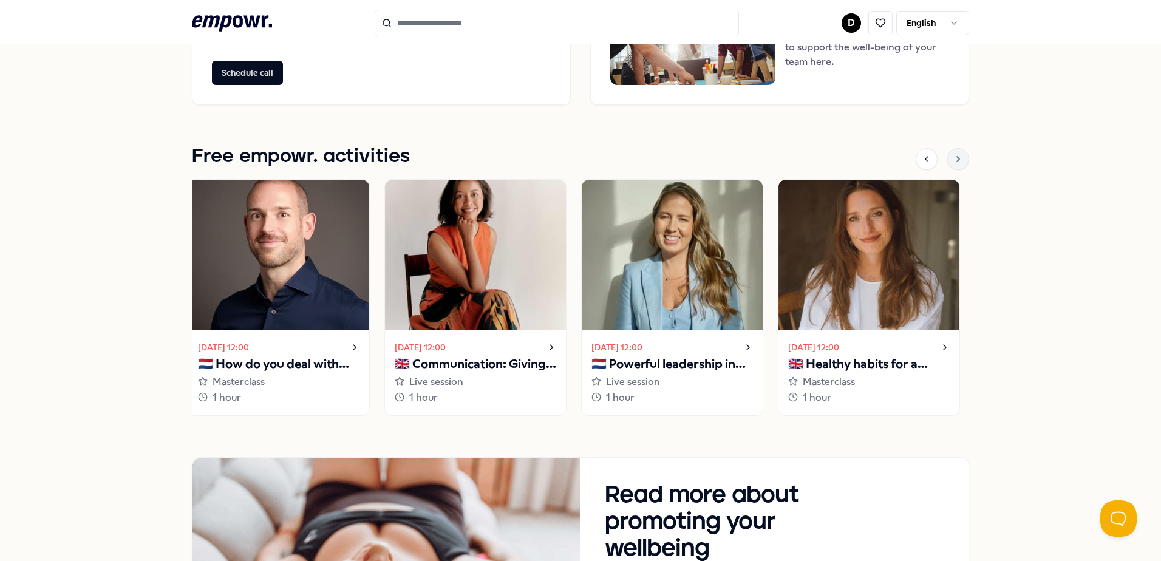
click at [956, 160] on icon at bounding box center [958, 159] width 10 height 10
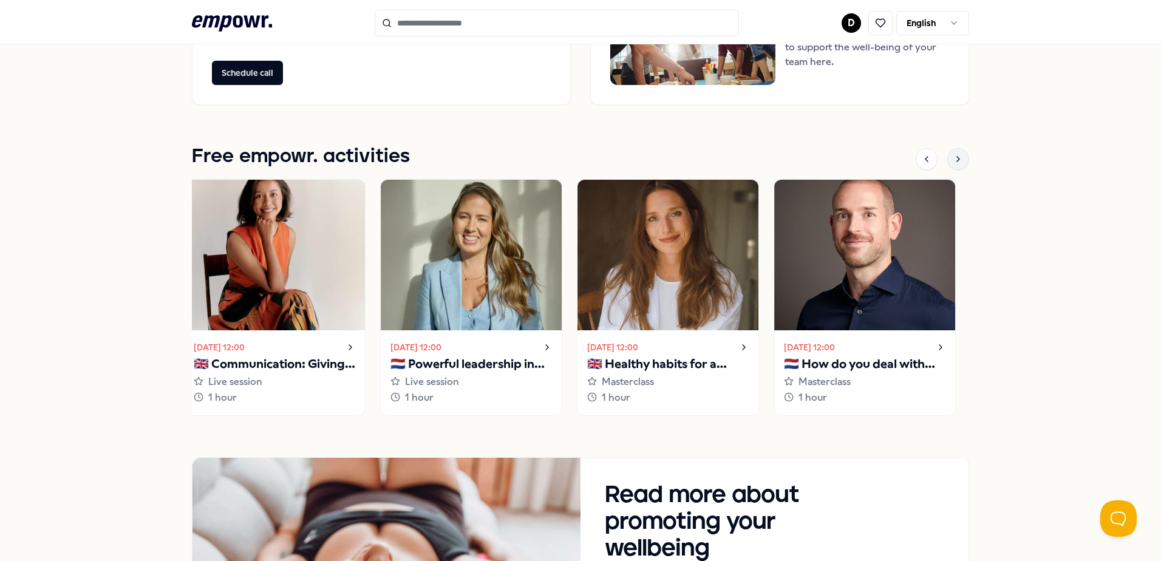
click at [956, 160] on icon at bounding box center [958, 159] width 10 height 10
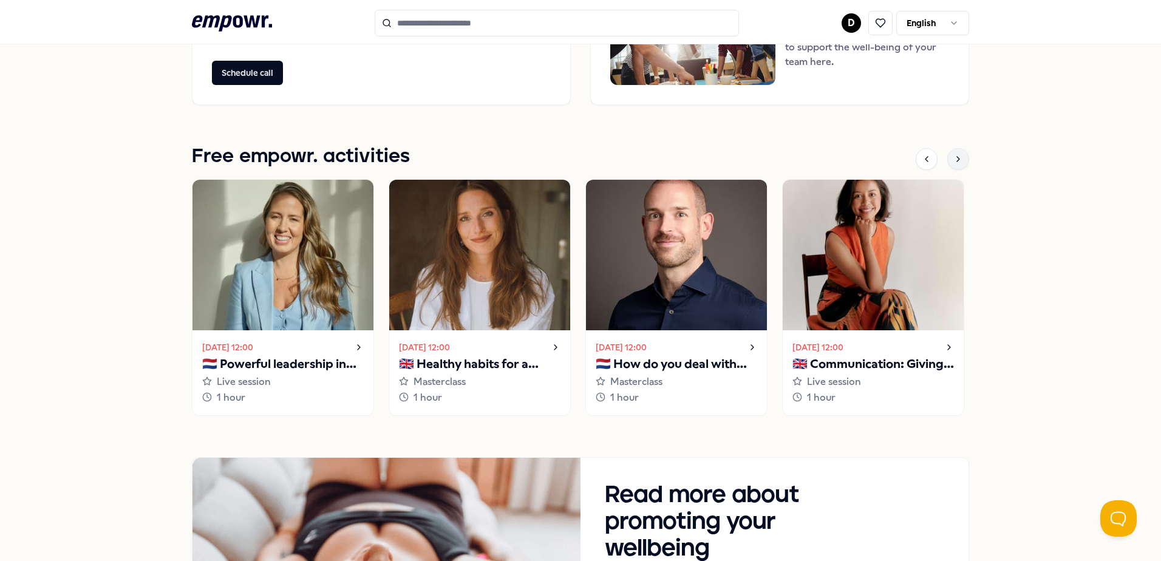
click at [956, 160] on icon at bounding box center [958, 159] width 10 height 10
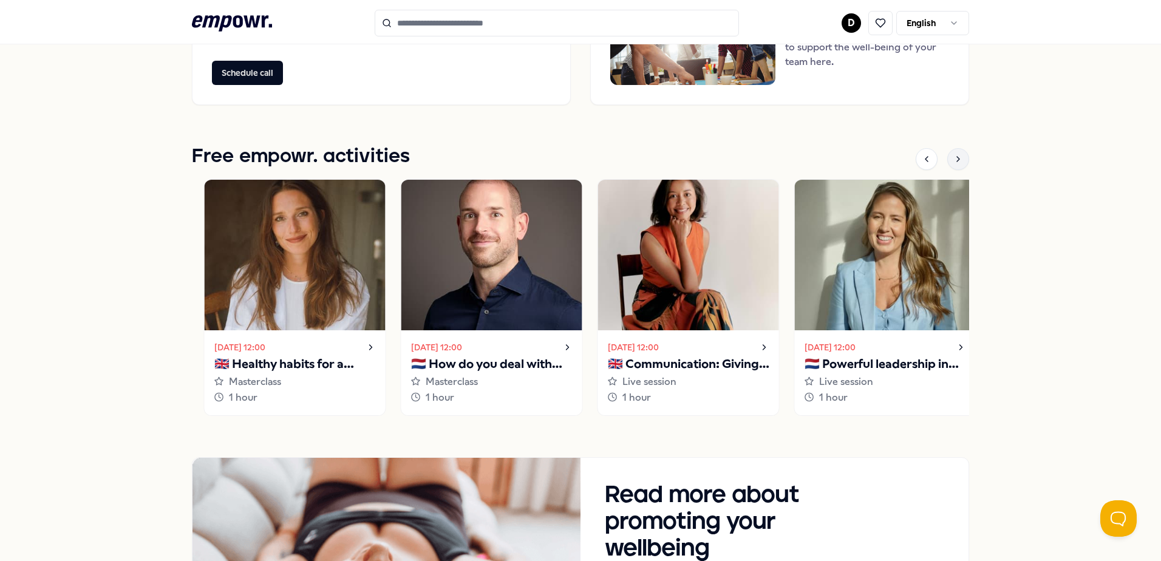
click at [956, 160] on icon at bounding box center [958, 159] width 10 height 10
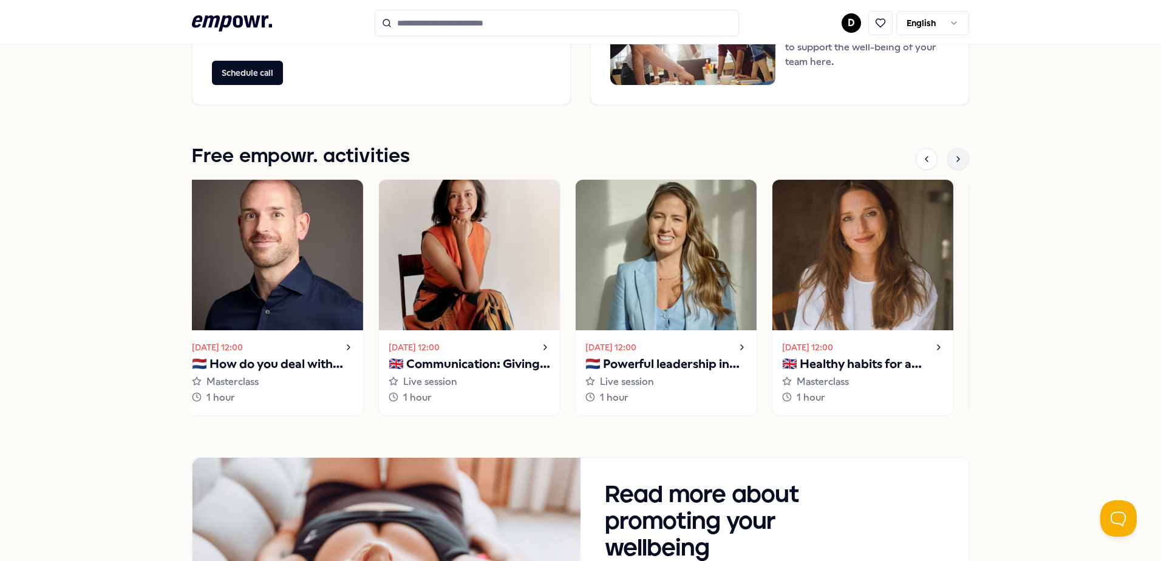
click at [956, 160] on icon at bounding box center [958, 159] width 10 height 10
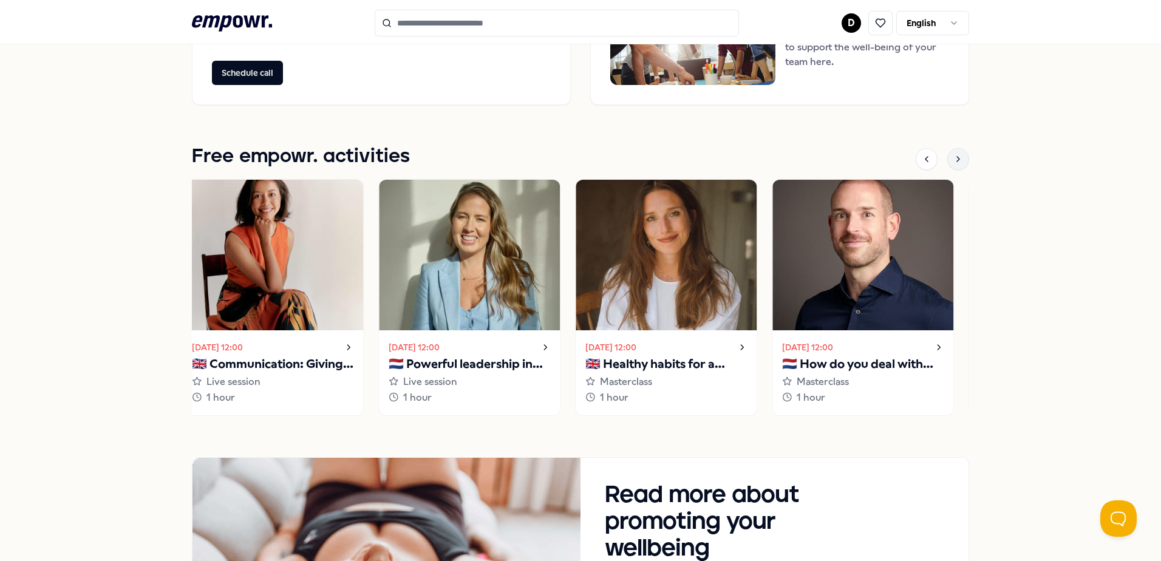
click at [956, 160] on icon at bounding box center [958, 159] width 10 height 10
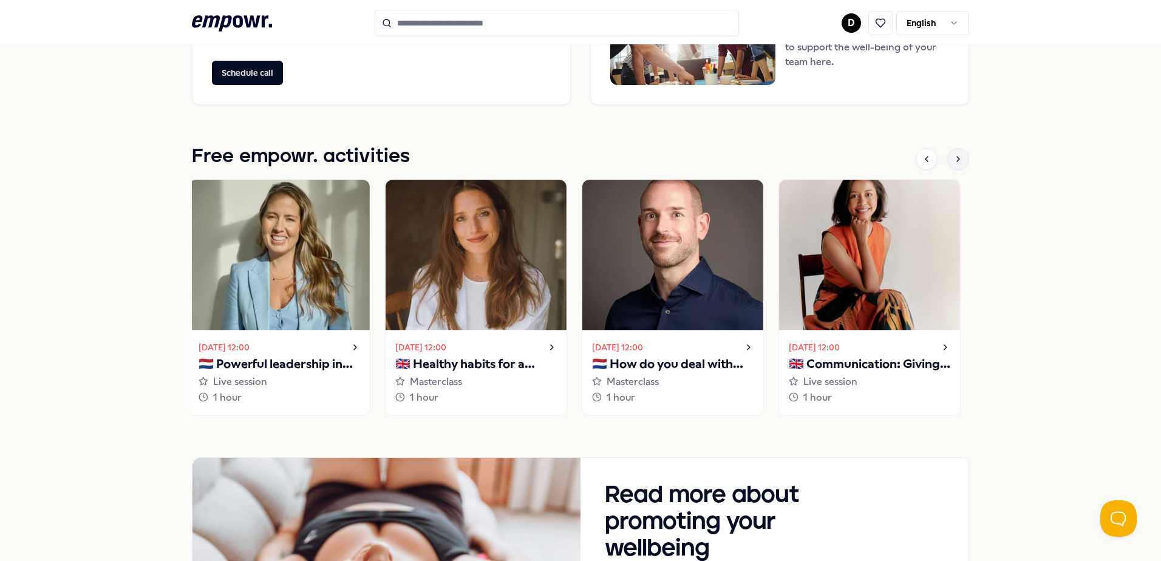
click at [956, 160] on icon at bounding box center [958, 159] width 10 height 10
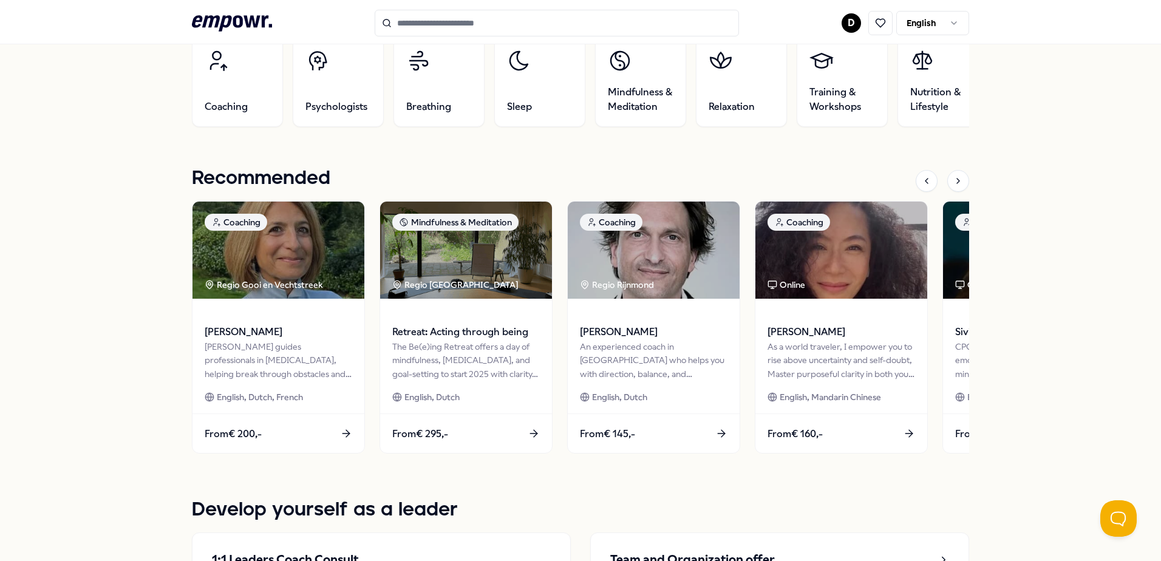
scroll to position [0, 0]
